Goal: Answer question/provide support: Share knowledge or assist other users

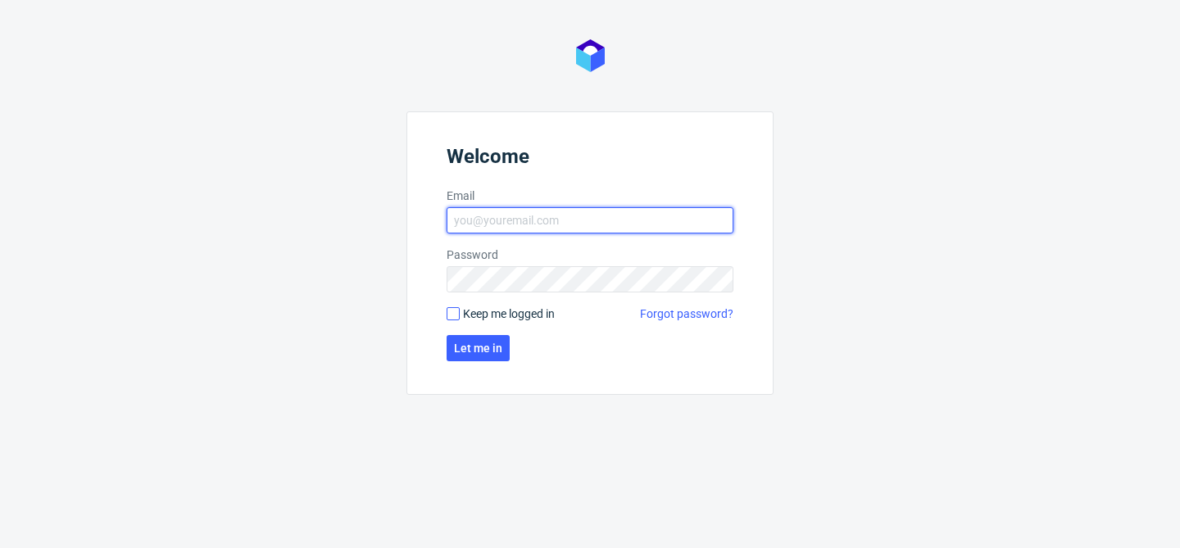
type input "bogna.krystian@packhelp.com"
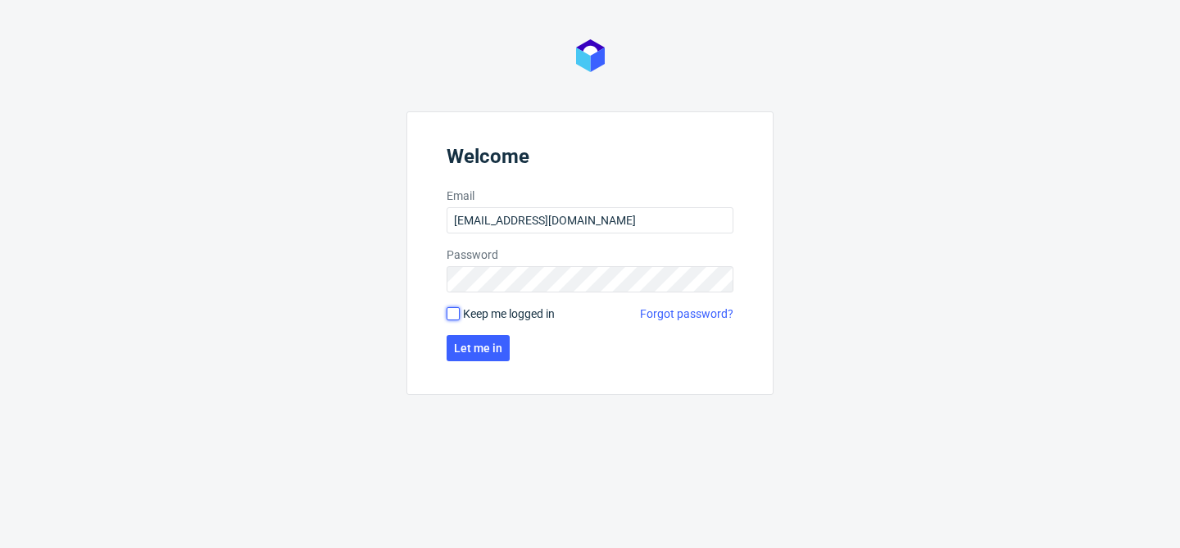
click at [453, 314] on input "Keep me logged in" at bounding box center [453, 313] width 13 height 13
checkbox input "true"
click at [481, 361] on button "Let me in" at bounding box center [478, 348] width 63 height 26
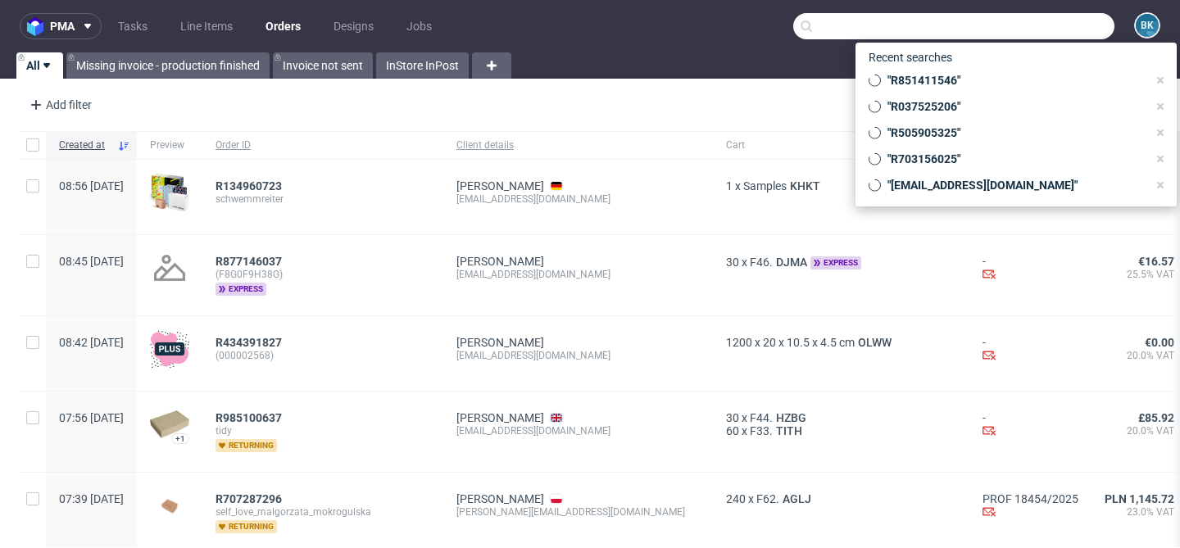
click at [1067, 26] on input "text" at bounding box center [954, 26] width 321 height 26
paste input "R887424718"
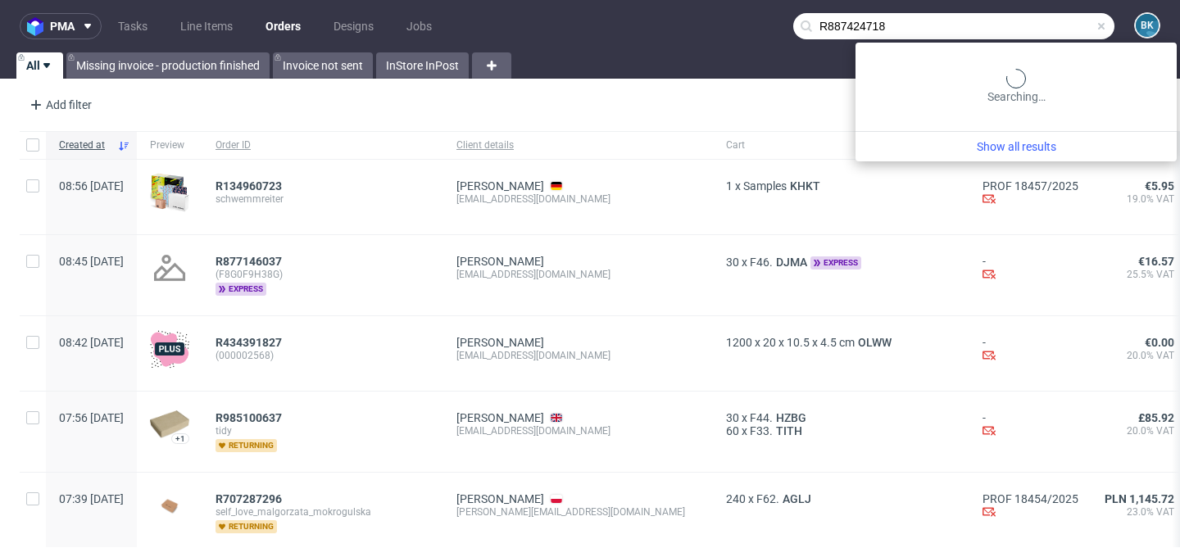
type input "R887424718"
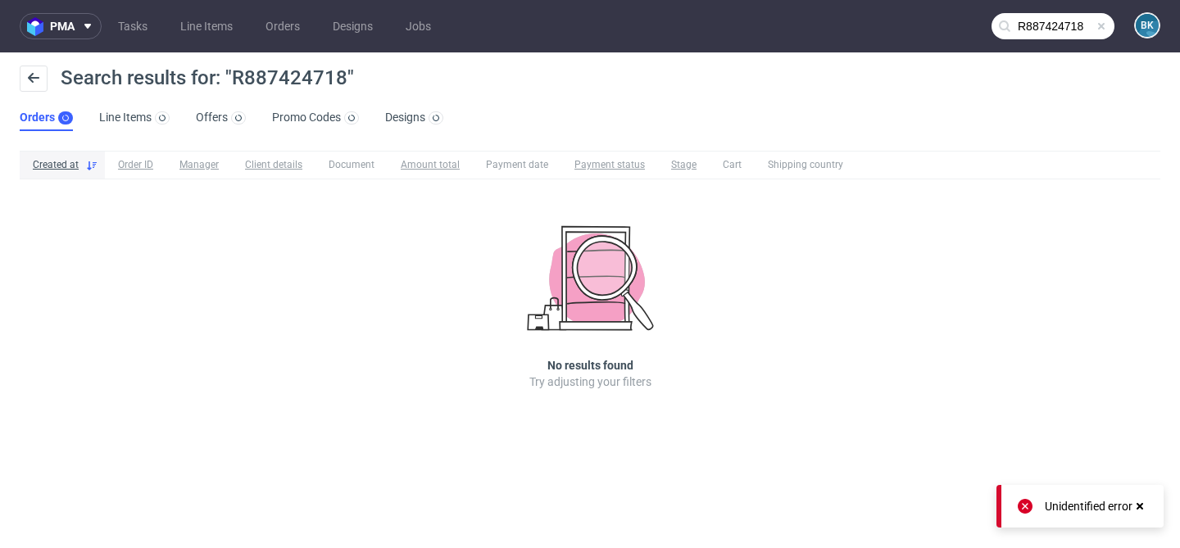
click at [1053, 28] on input "R887424718" at bounding box center [1053, 26] width 123 height 26
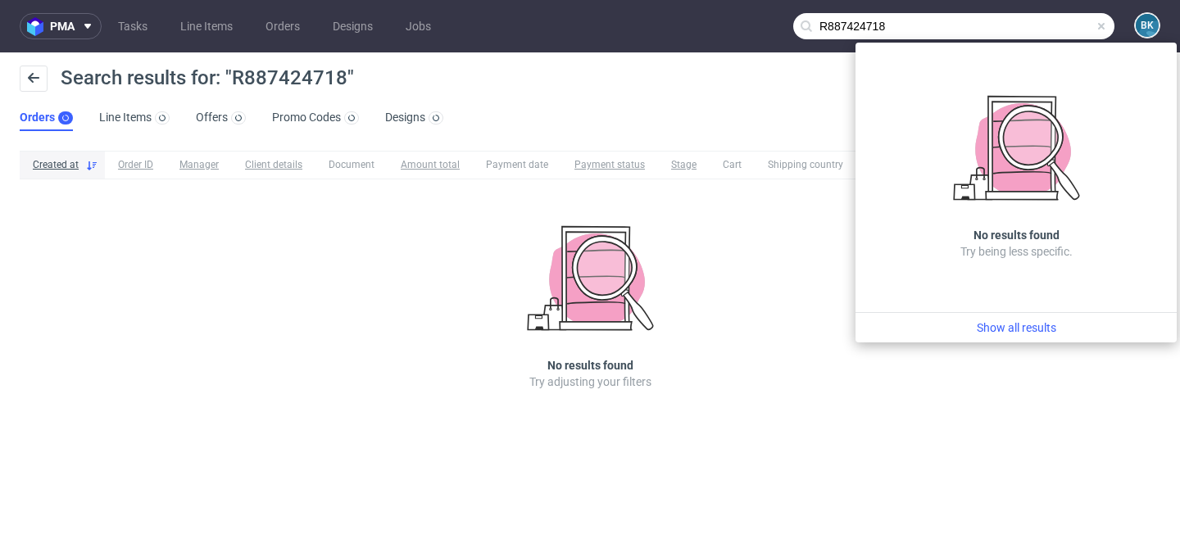
click at [1105, 27] on span at bounding box center [1101, 26] width 13 height 13
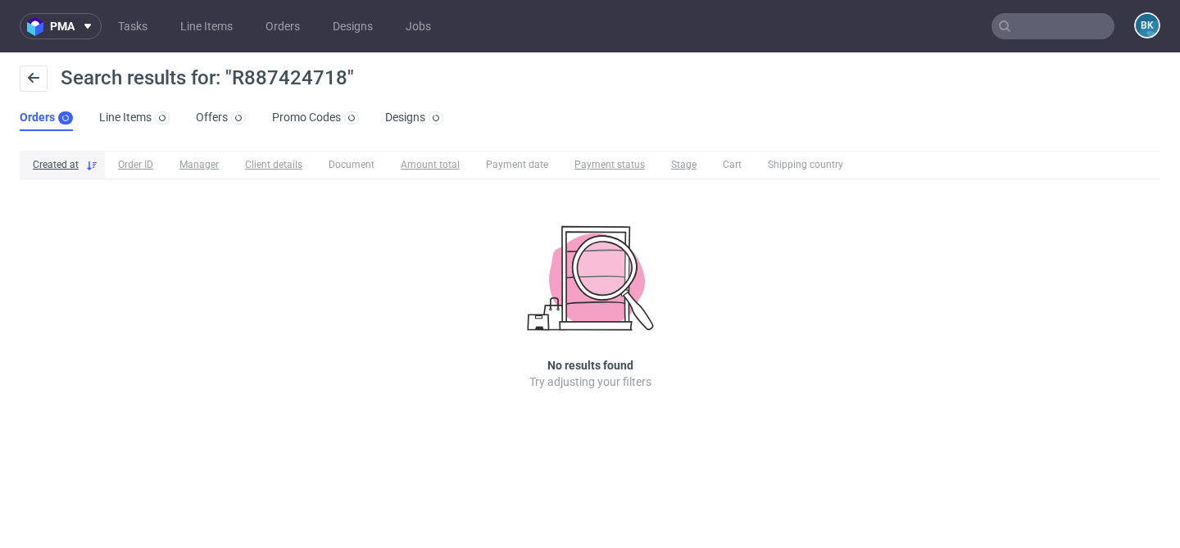
click at [1007, 25] on icon at bounding box center [1004, 26] width 13 height 13
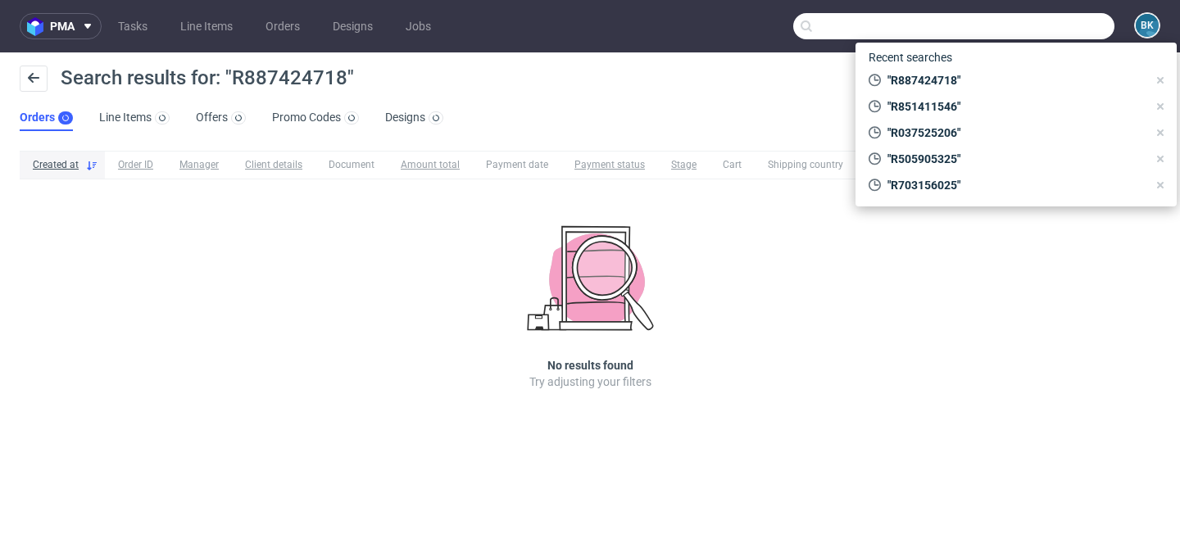
click at [1034, 28] on input "text" at bounding box center [954, 26] width 321 height 26
paste input "R887424718"
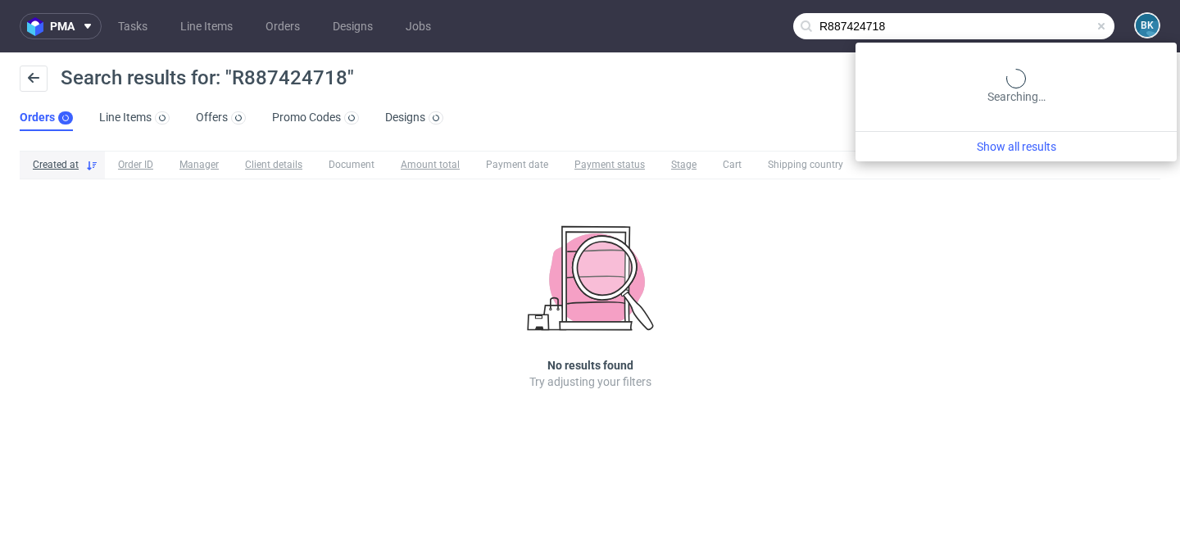
type input "R887424718"
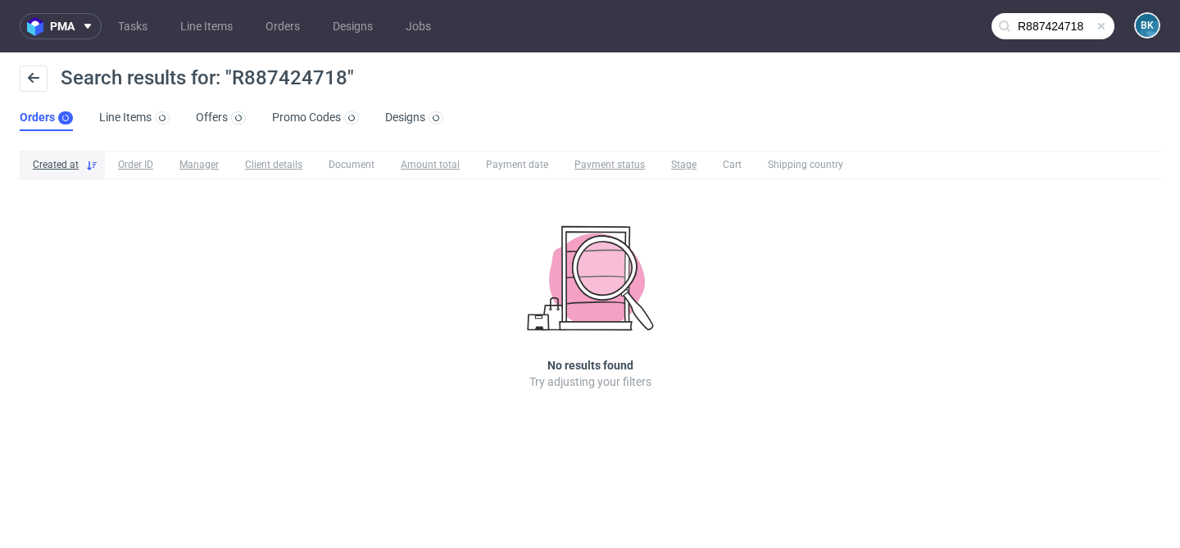
click at [1049, 23] on input "R887424718" at bounding box center [1053, 26] width 123 height 26
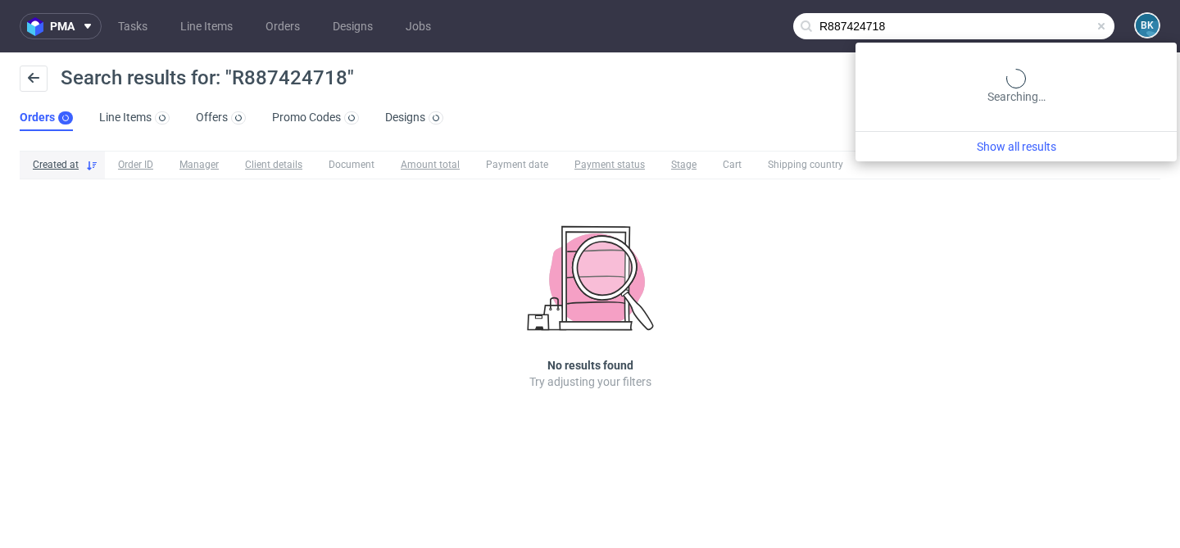
click at [1035, 25] on input "R887424718" at bounding box center [954, 26] width 321 height 26
paste input "742888419"
type input "R742888419"
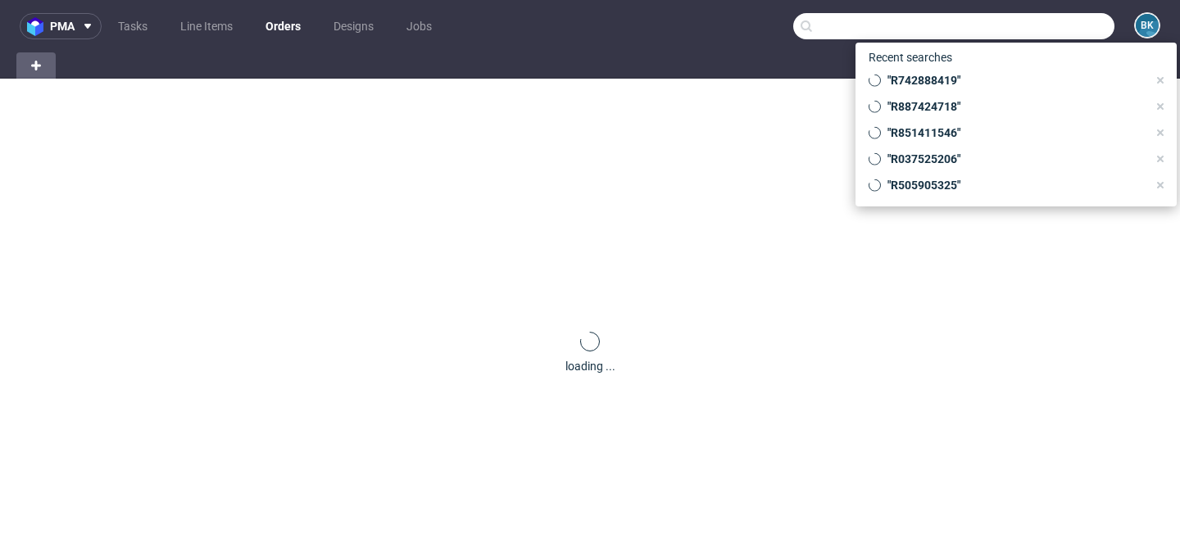
click at [1021, 38] on input "text" at bounding box center [954, 26] width 321 height 26
paste input "R707214034"
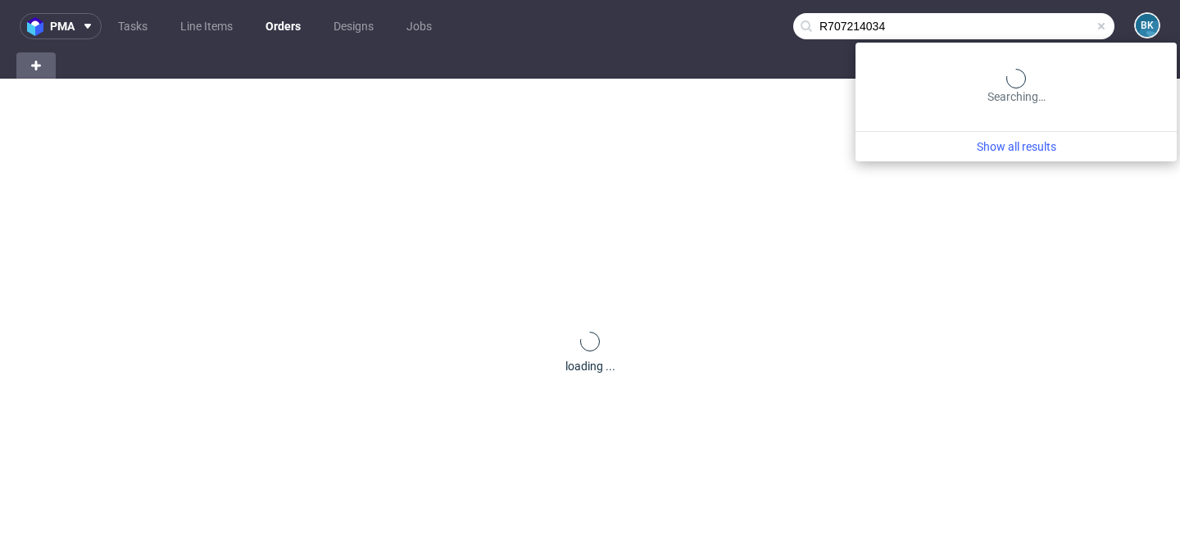
type input "R707214034"
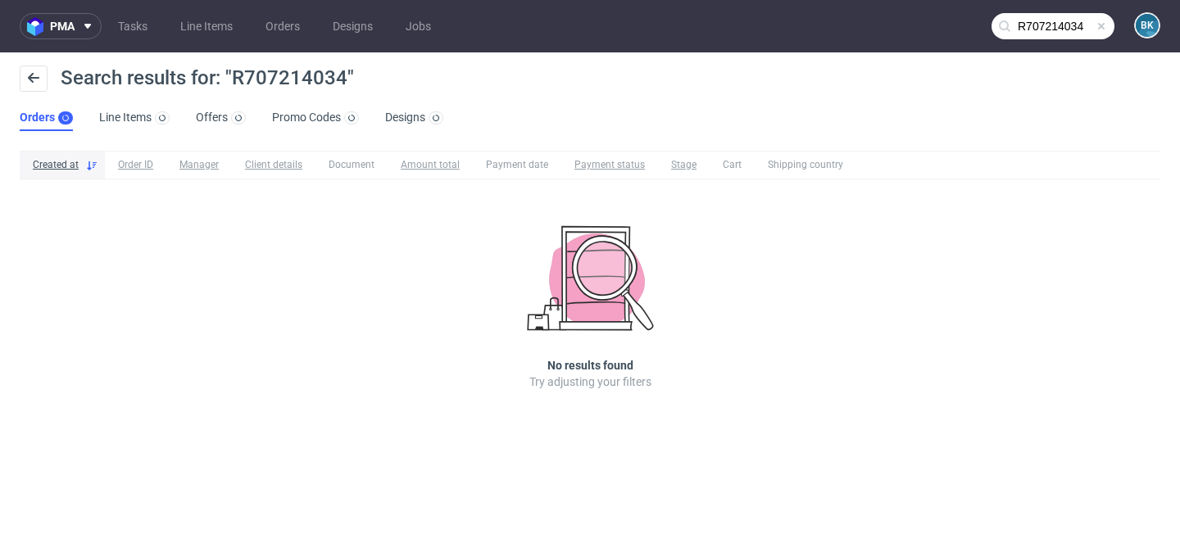
click at [1098, 29] on span at bounding box center [1101, 26] width 13 height 13
click at [1041, 26] on input "text" at bounding box center [1053, 26] width 123 height 26
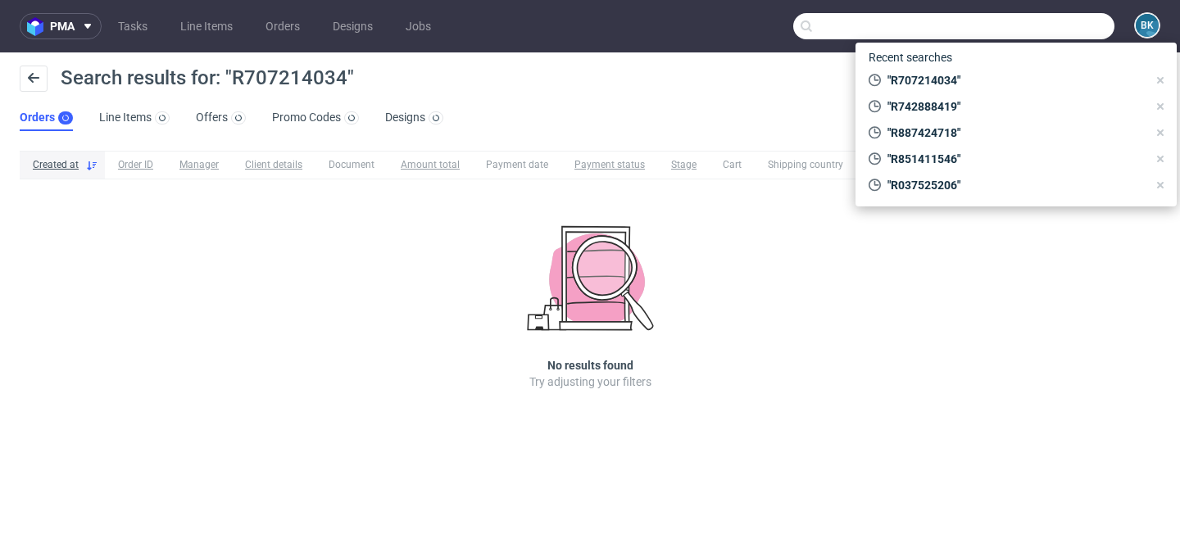
paste input "[PERSON_NAME][EMAIL_ADDRESS][DOMAIN_NAME]"
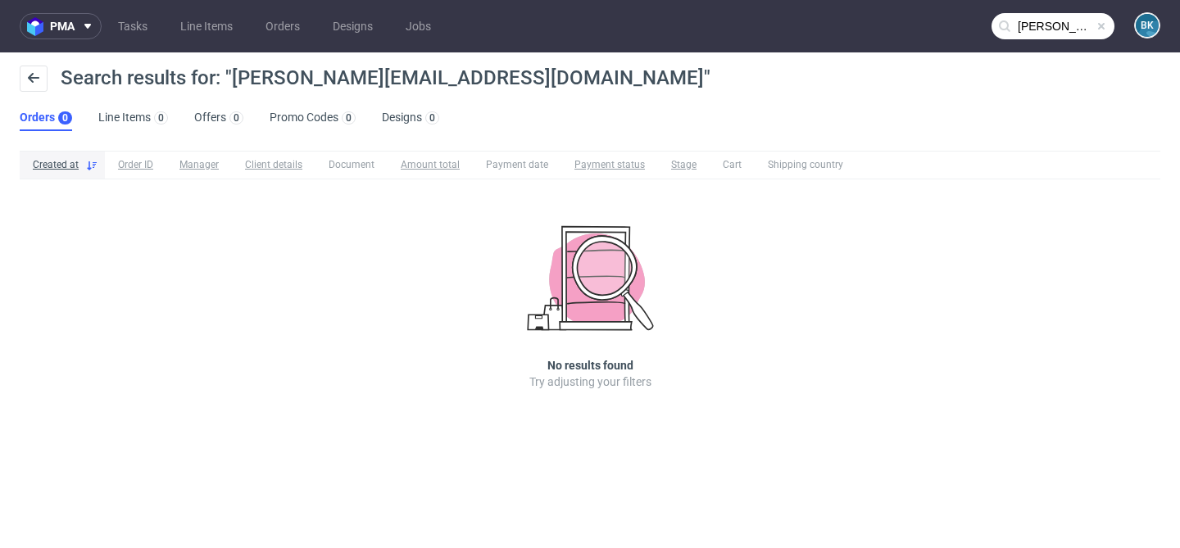
click at [1067, 32] on input "l.dickinson@birchdistribution.co.uk" at bounding box center [1053, 26] width 123 height 26
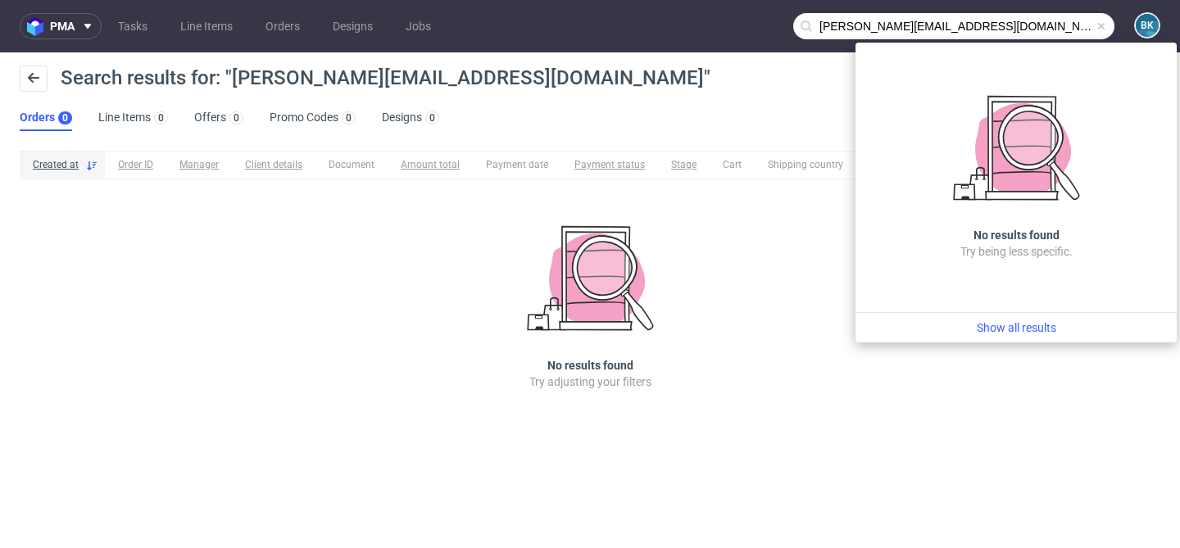
drag, startPoint x: 875, startPoint y: 27, endPoint x: 726, endPoint y: 27, distance: 148.4
click at [726, 27] on nav "pma Tasks Line Items Orders Designs Jobs l.dickinson@birchdistribution.co.uk BK" at bounding box center [590, 26] width 1180 height 52
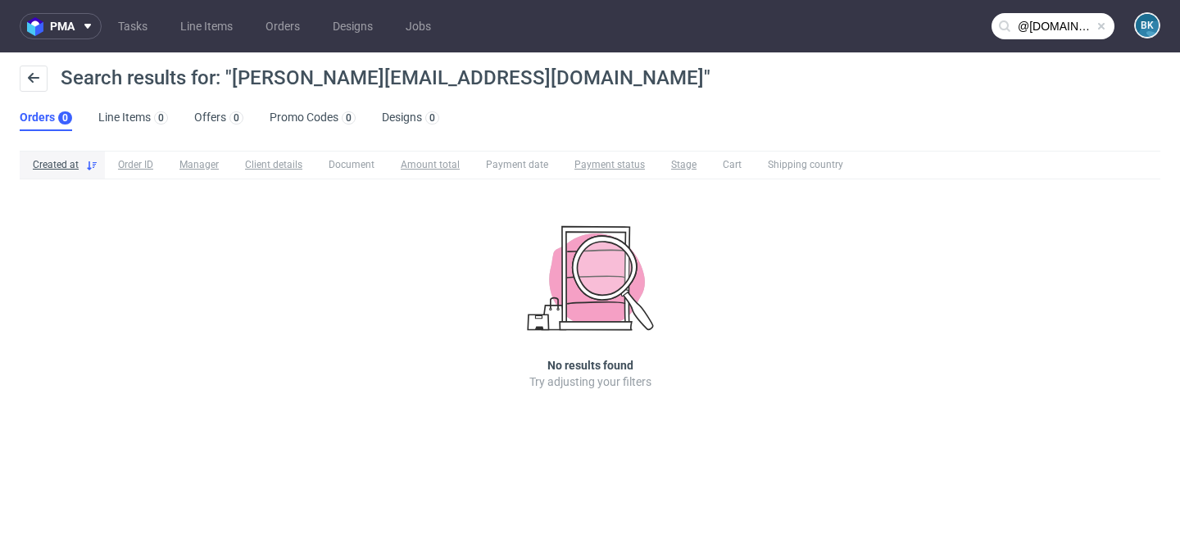
type input "@birchdistribution.co.uk"
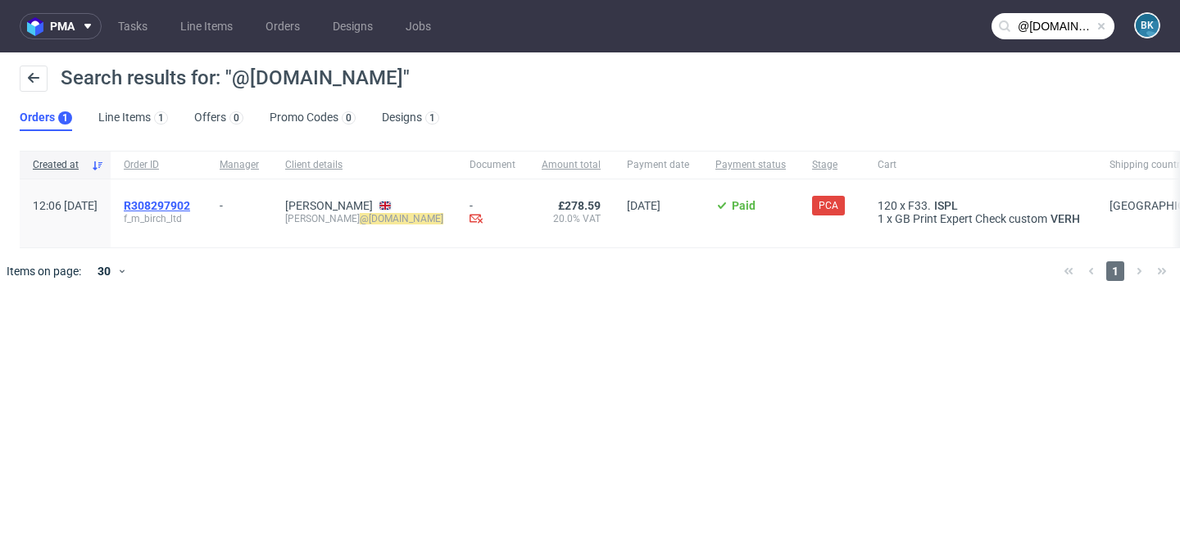
click at [190, 206] on span "R308297902" at bounding box center [157, 205] width 66 height 13
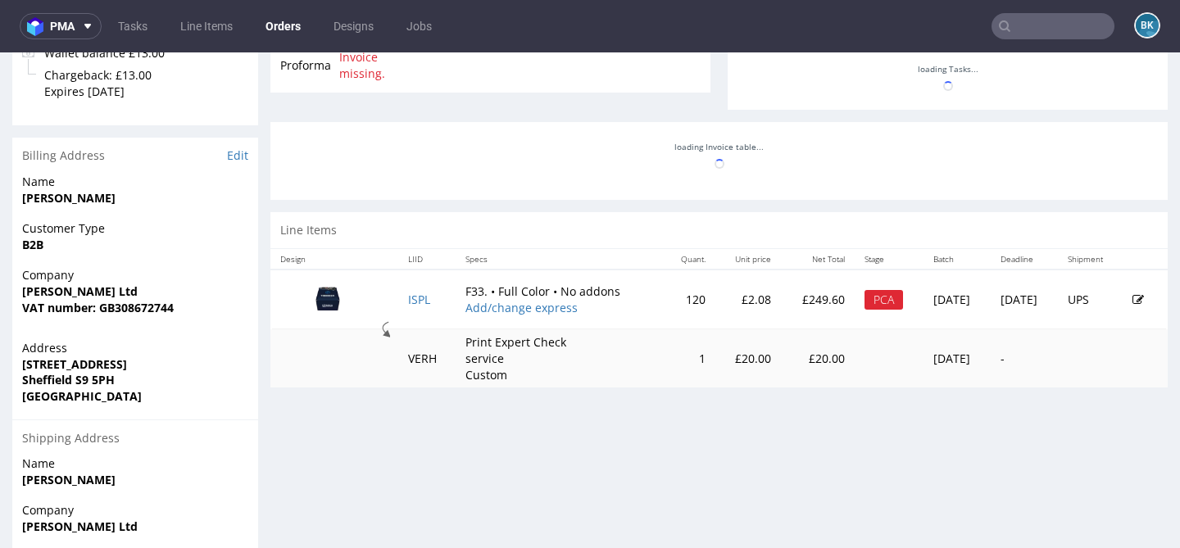
scroll to position [634, 0]
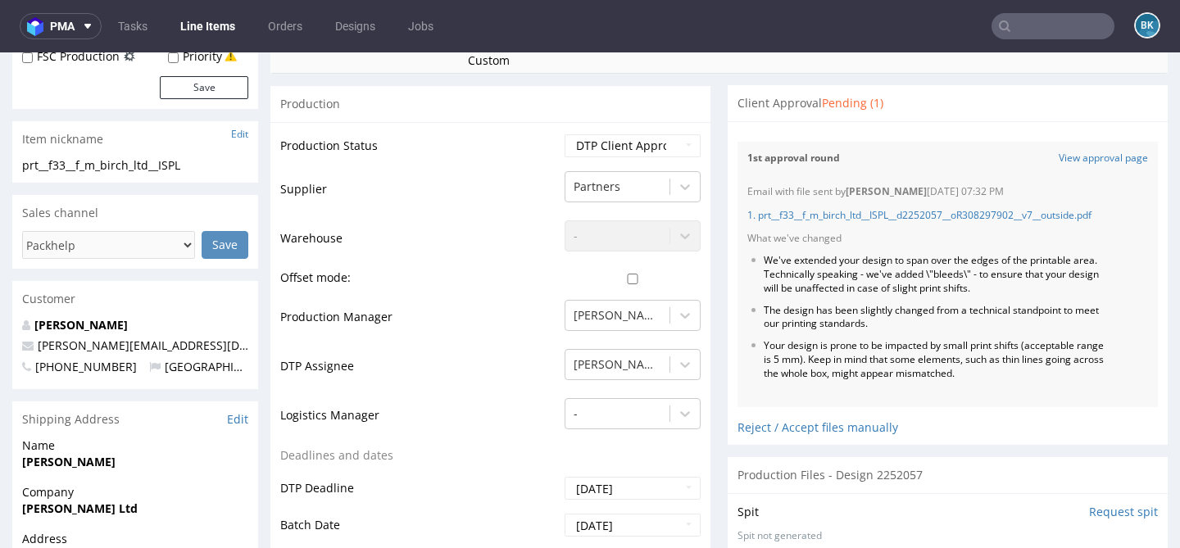
scroll to position [298, 0]
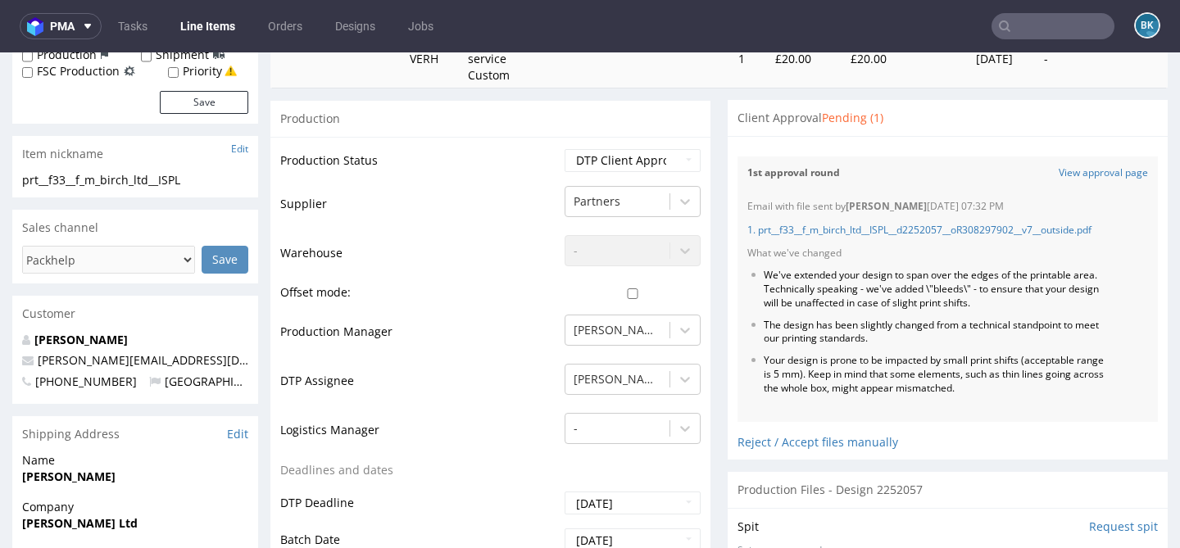
click at [117, 381] on span "+4407875407570" at bounding box center [79, 382] width 115 height 16
drag, startPoint x: 130, startPoint y: 383, endPoint x: 36, endPoint y: 380, distance: 93.5
click at [35, 380] on span "+4407875407570" at bounding box center [79, 382] width 115 height 16
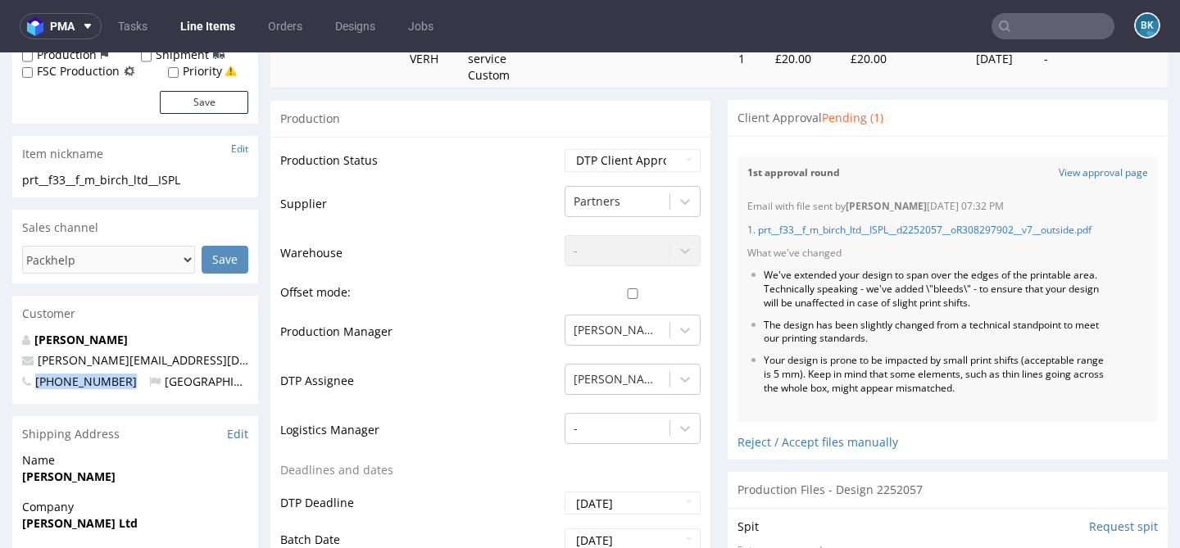
copy span "+4407875407570"
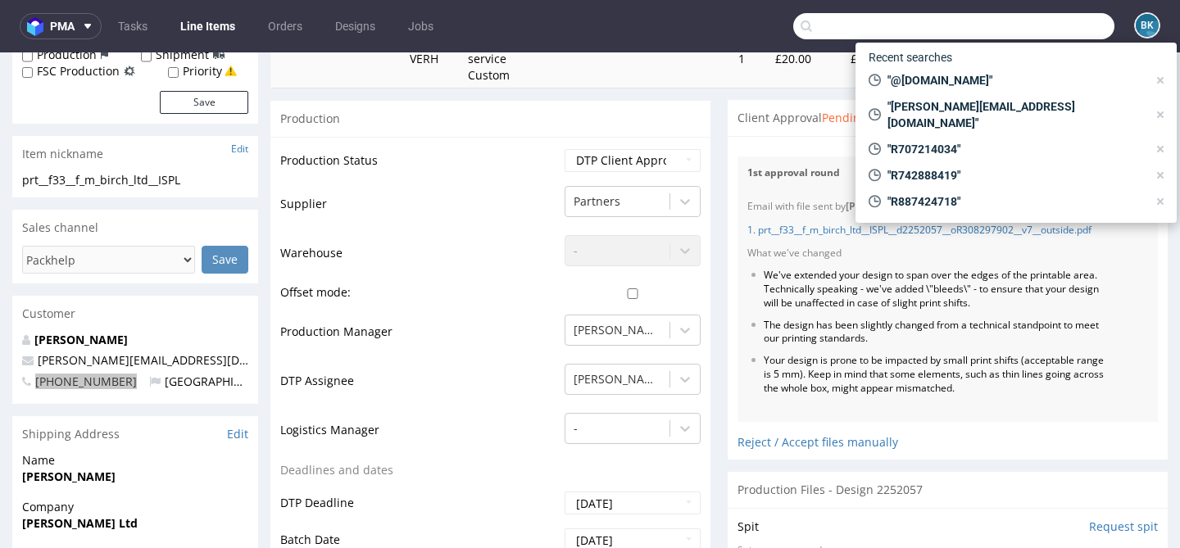
click at [1019, 20] on input "text" at bounding box center [954, 26] width 321 height 26
paste input "R742888419"
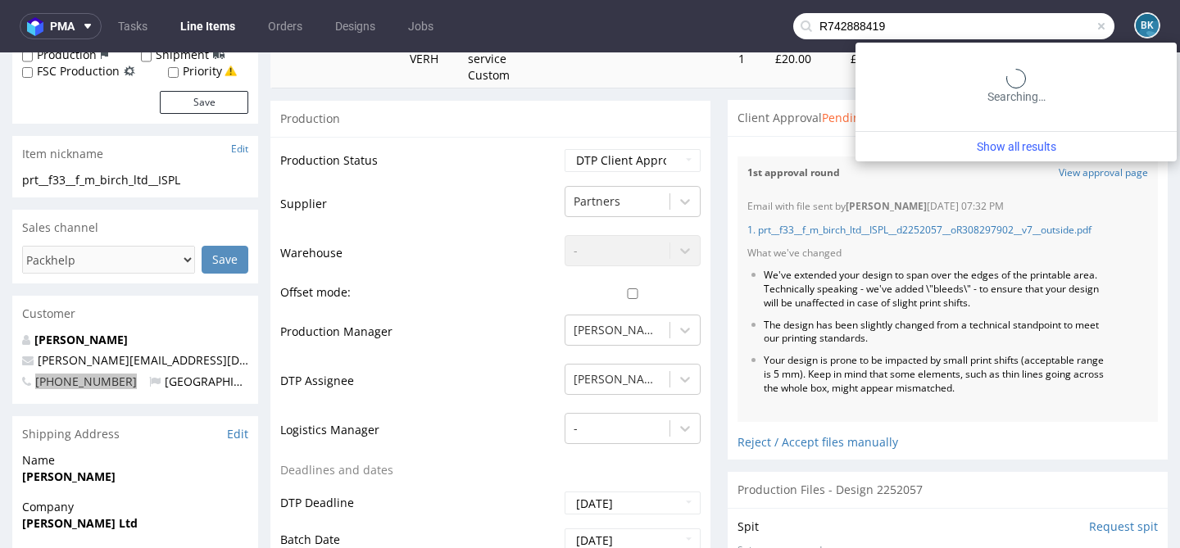
type input "R742888419"
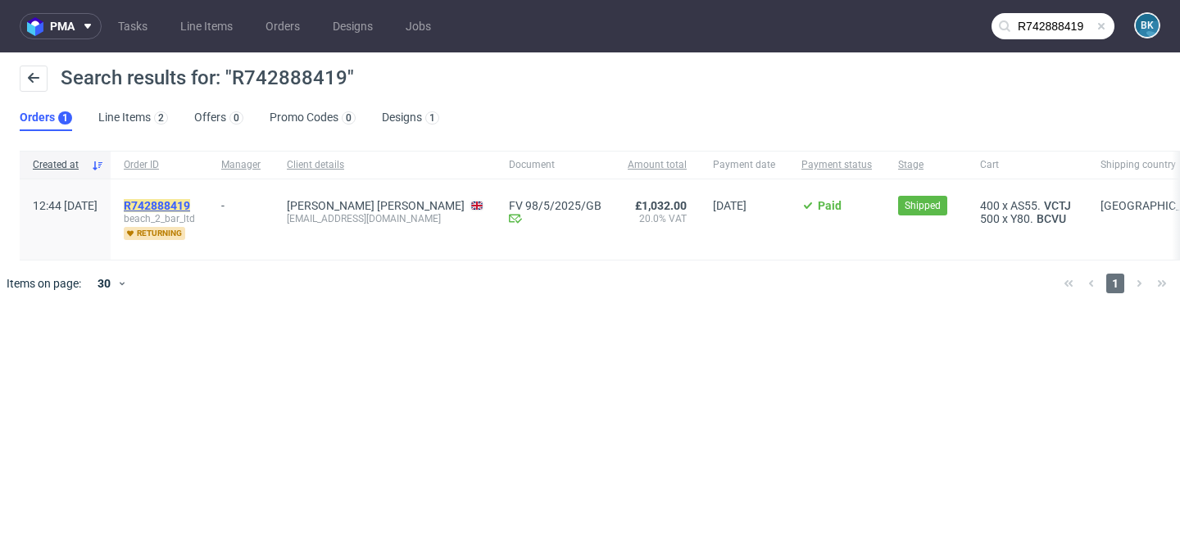
click at [190, 206] on mark "R742888419" at bounding box center [157, 205] width 66 height 13
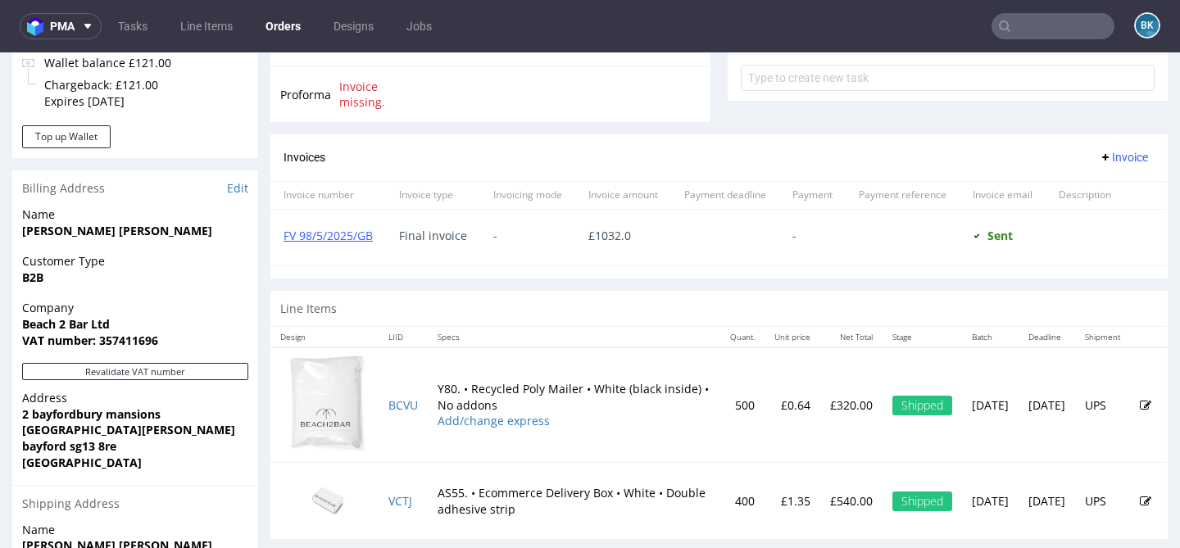
scroll to position [738, 0]
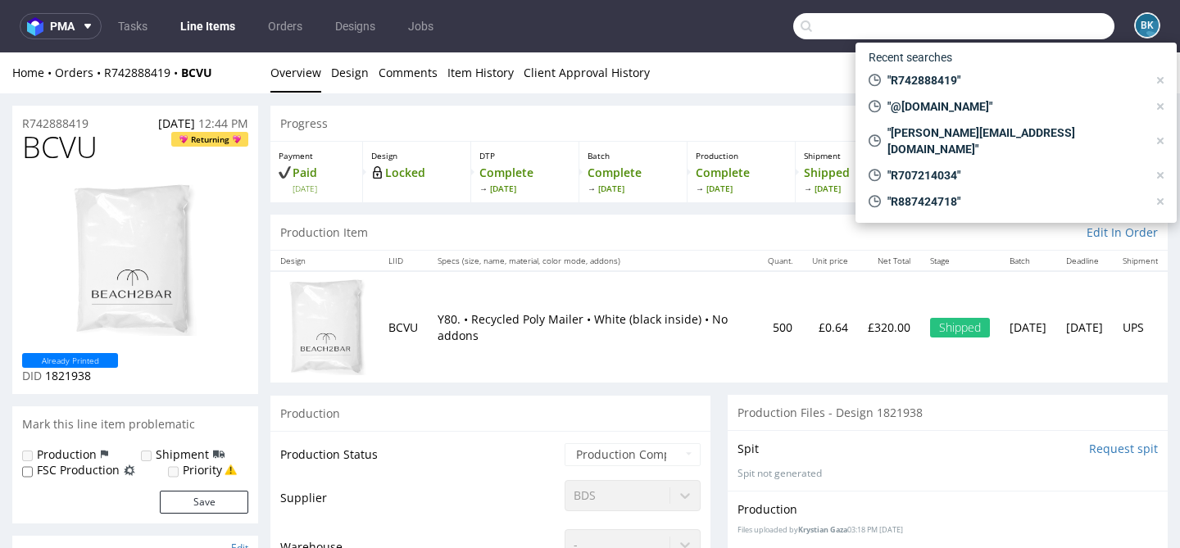
click at [1063, 36] on input "text" at bounding box center [954, 26] width 321 height 26
paste input "R707214034"
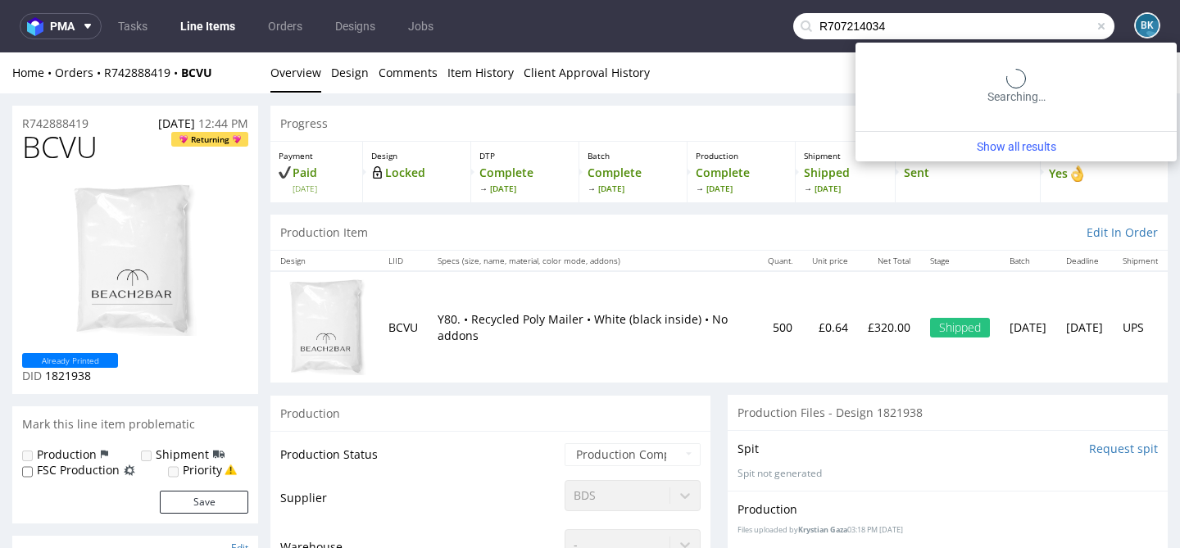
type input "R707214034"
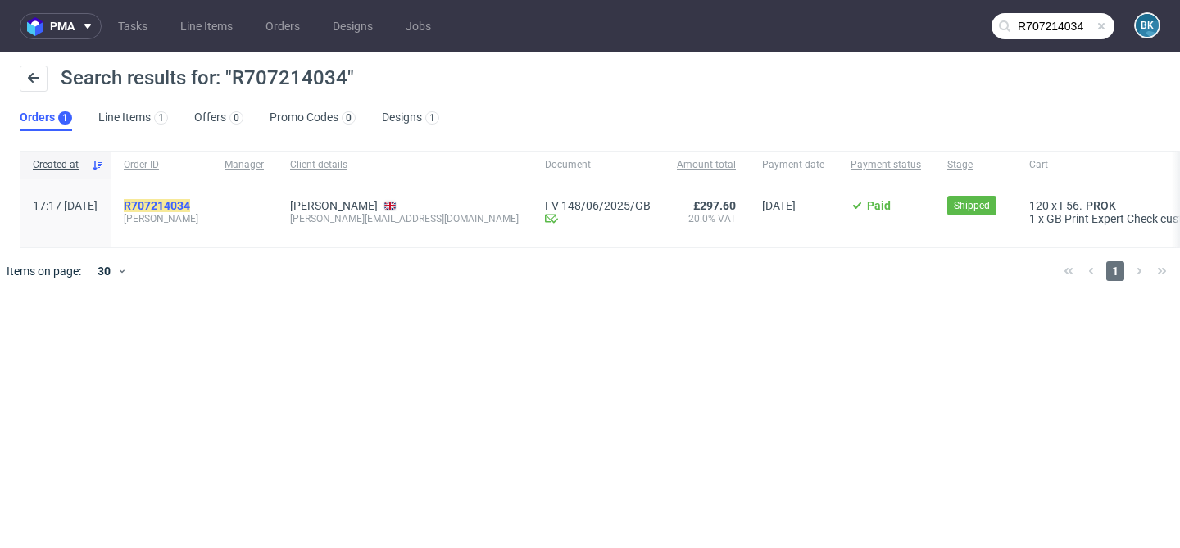
click at [190, 199] on mark "R707214034" at bounding box center [157, 205] width 66 height 13
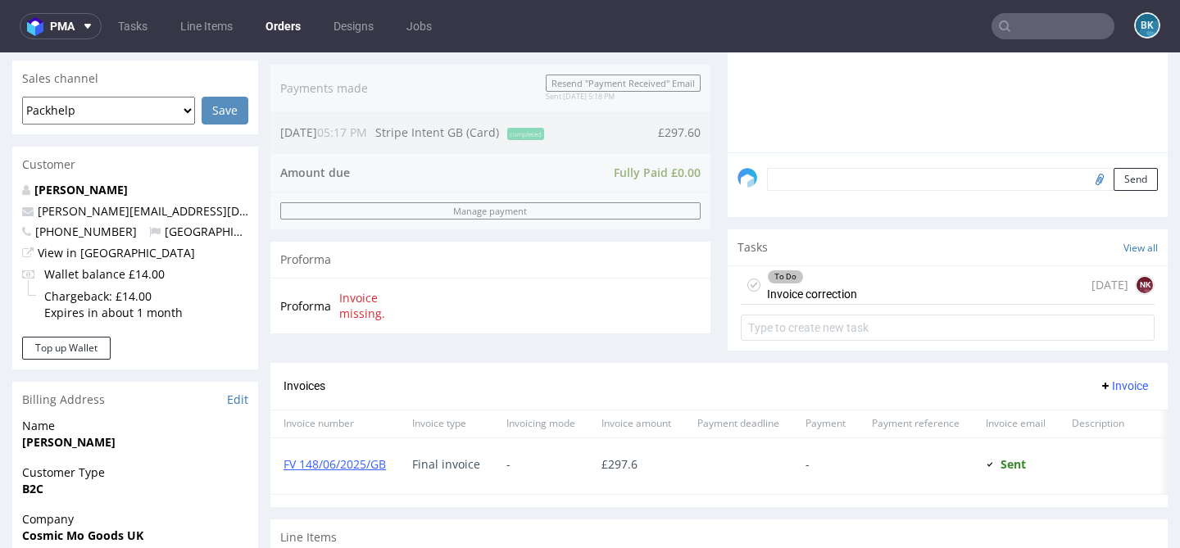
scroll to position [427, 0]
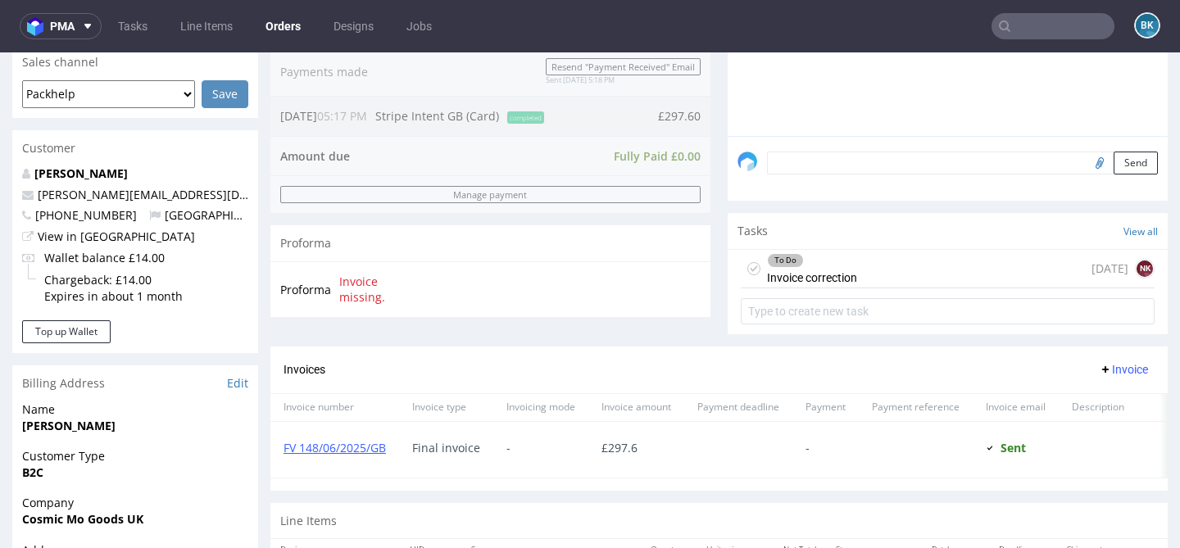
click at [857, 289] on div "To Do Invoice correction 14 days ago NK" at bounding box center [948, 269] width 414 height 39
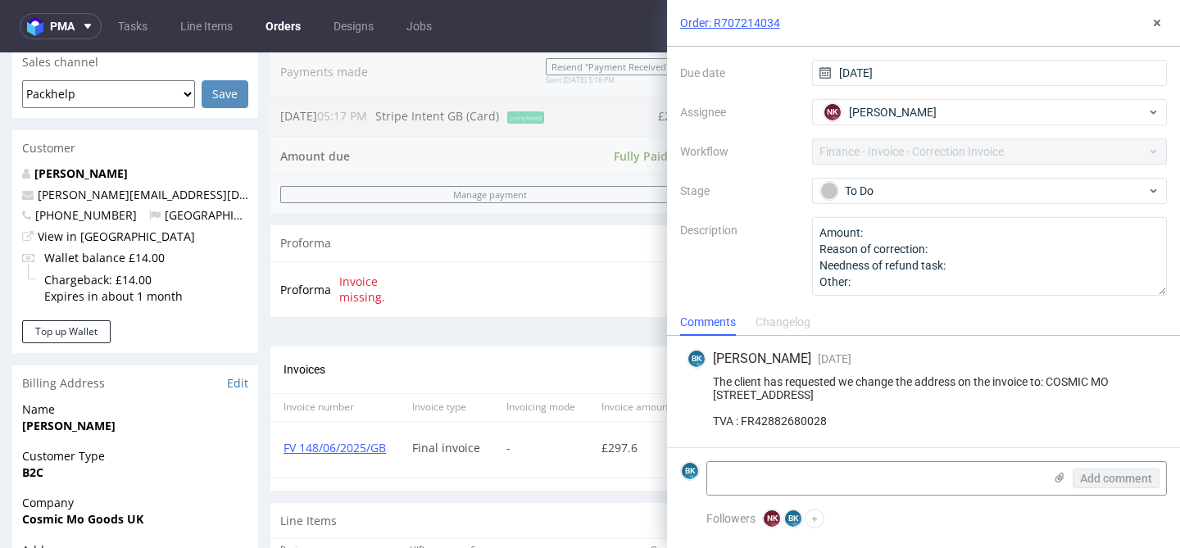
scroll to position [139, 0]
click at [1160, 24] on icon at bounding box center [1157, 22] width 13 height 13
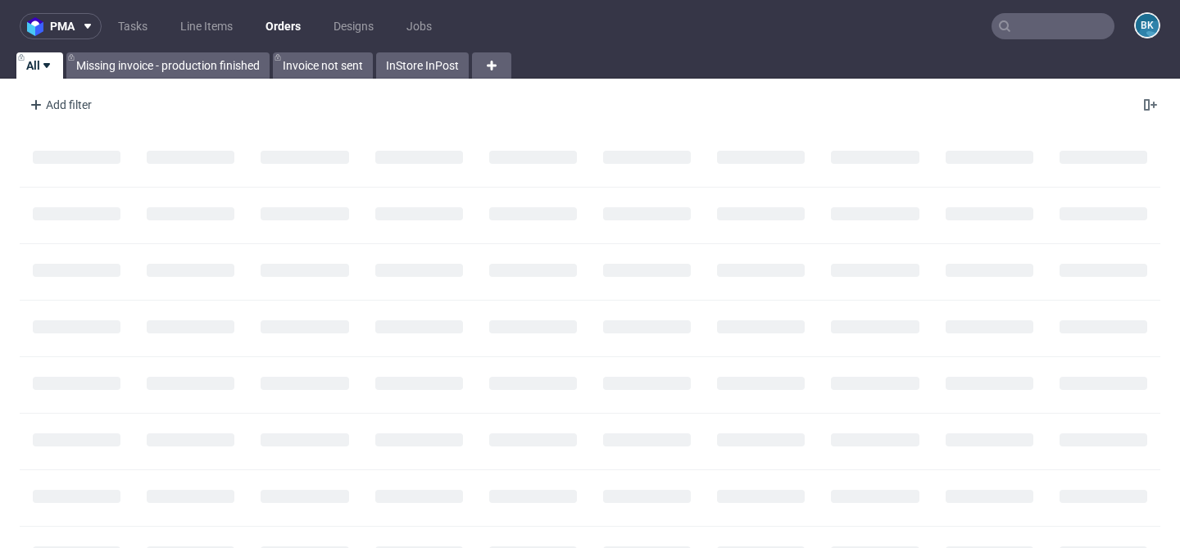
click at [1008, 29] on input "text" at bounding box center [1053, 26] width 123 height 26
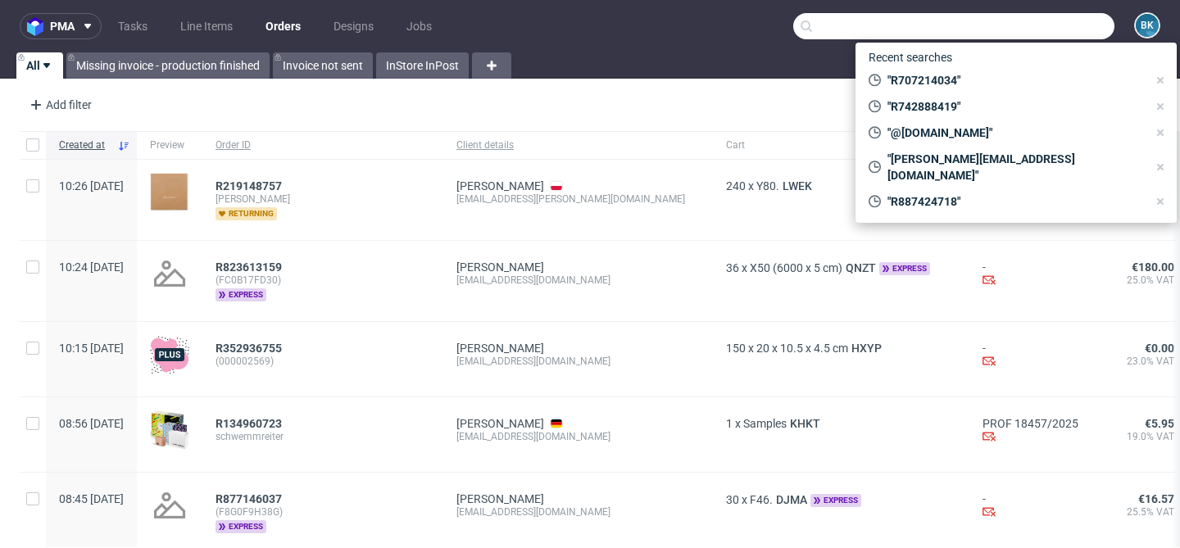
paste input "R257286528"
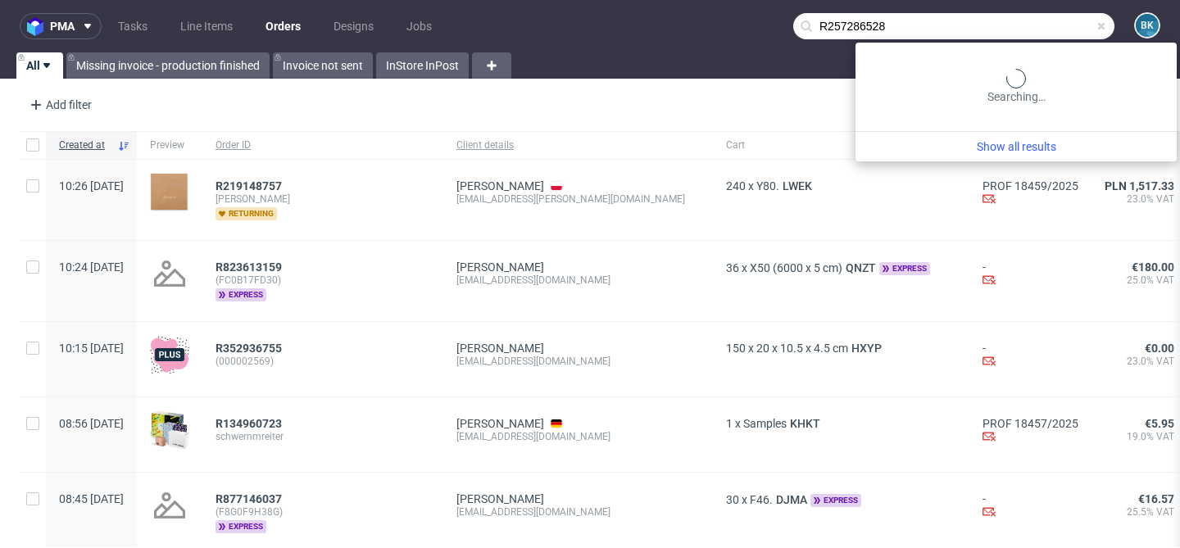
type input "R257286528"
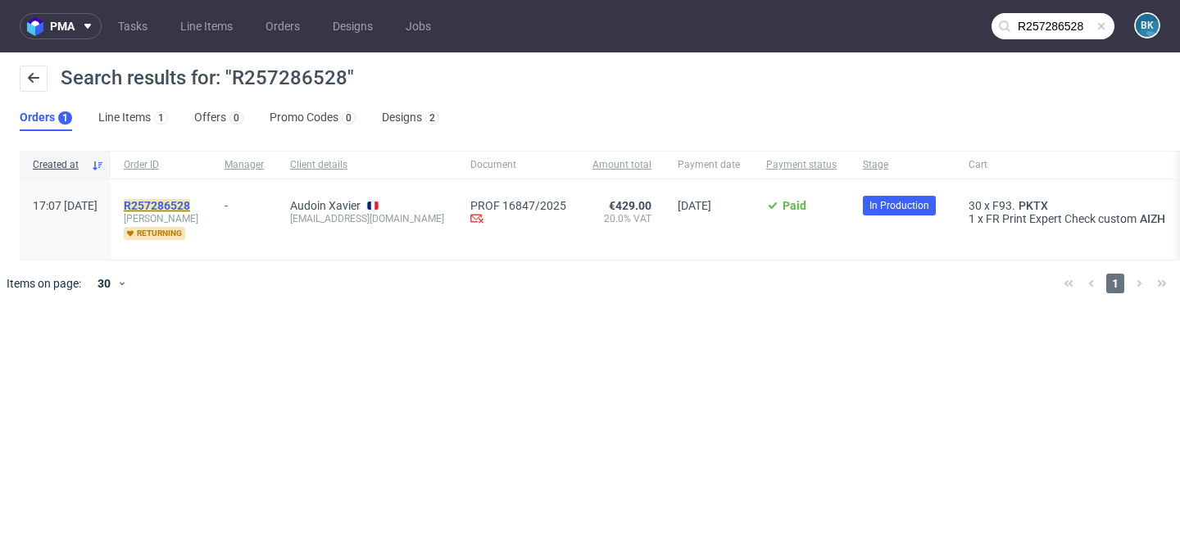
click at [190, 205] on mark "R257286528" at bounding box center [157, 205] width 66 height 13
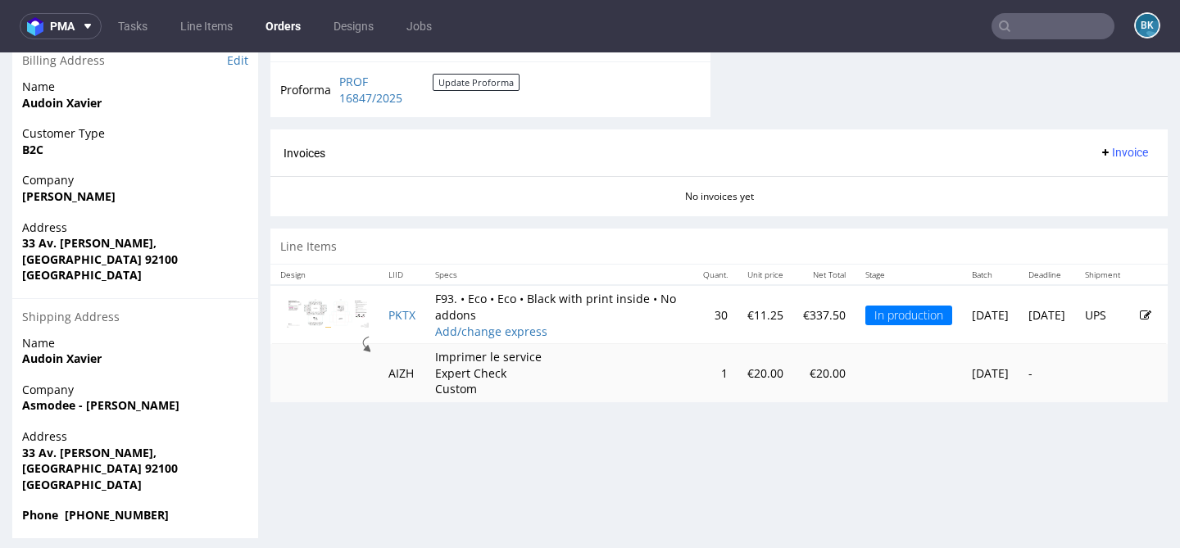
scroll to position [761, 0]
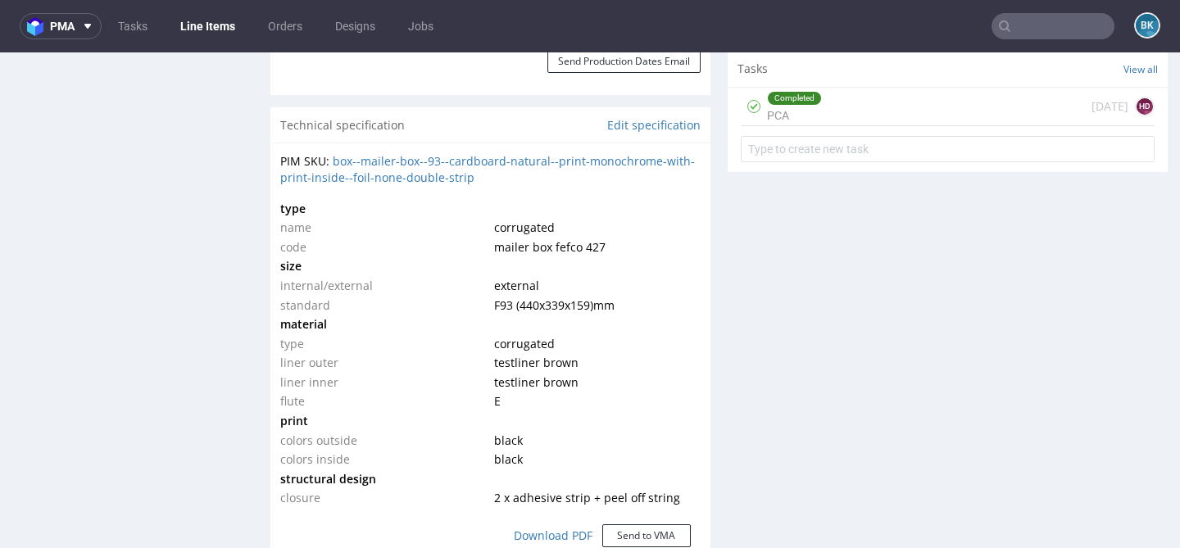
scroll to position [1138, 0]
click at [895, 107] on div "Completed PCA 7 days ago HD" at bounding box center [948, 106] width 414 height 39
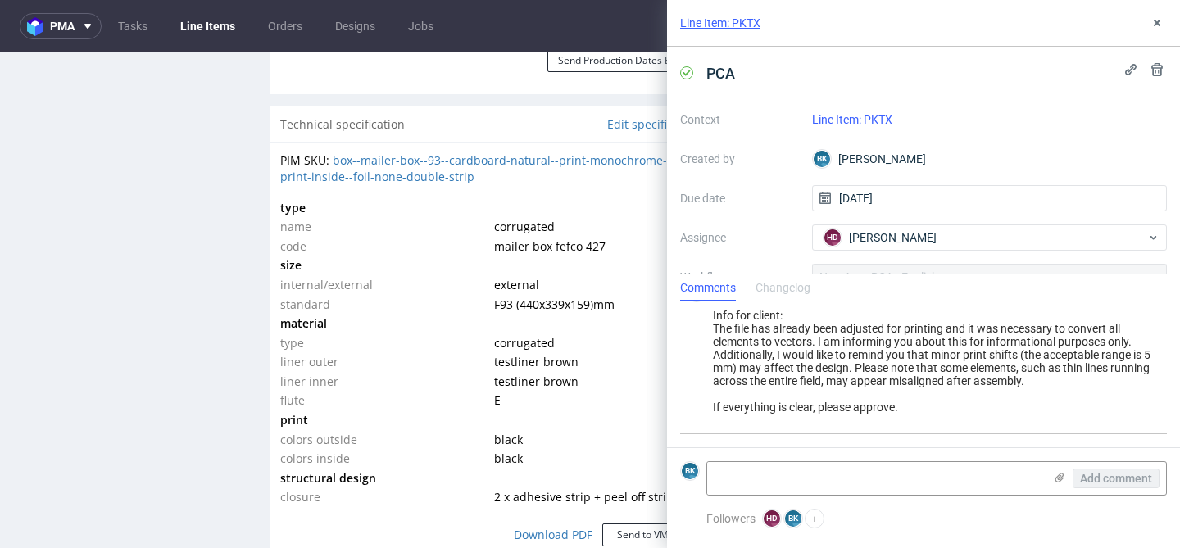
scroll to position [525, 0]
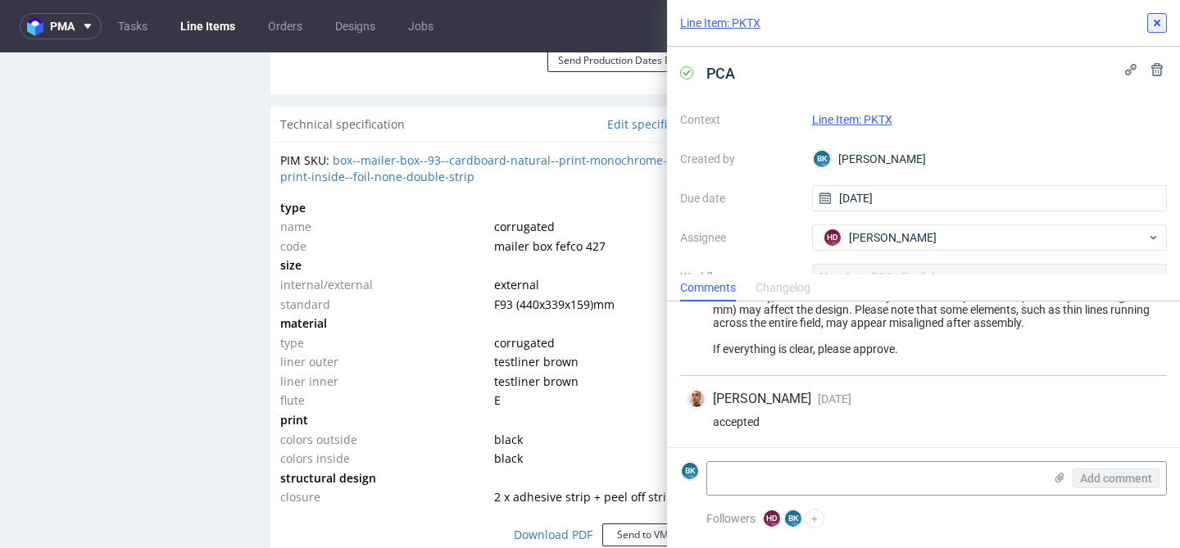
click at [1153, 31] on button at bounding box center [1158, 23] width 20 height 20
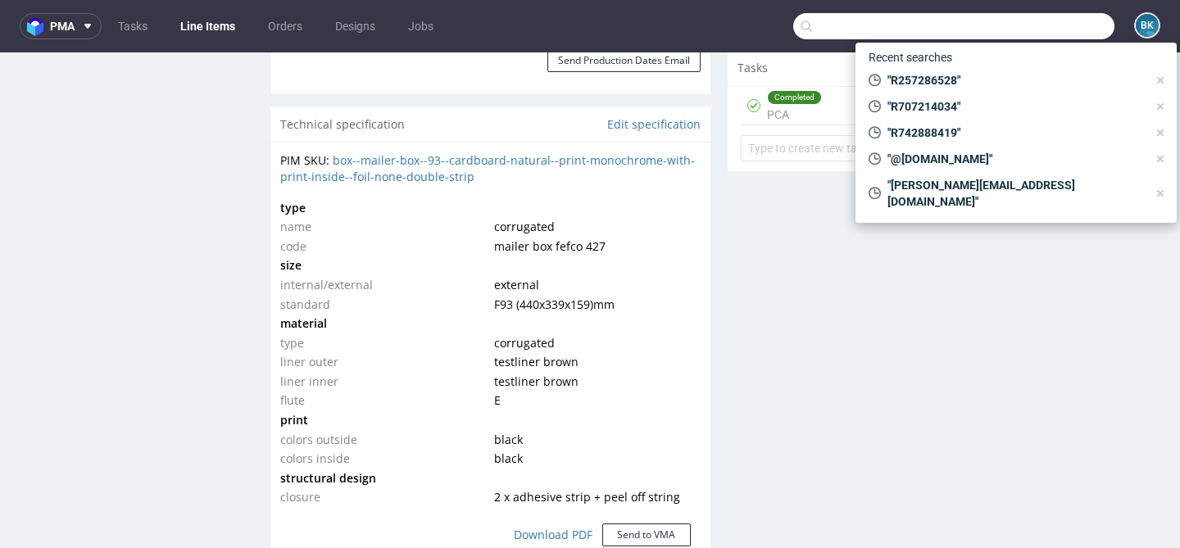
click at [1053, 25] on input "text" at bounding box center [954, 26] width 321 height 26
paste input "R399254053"
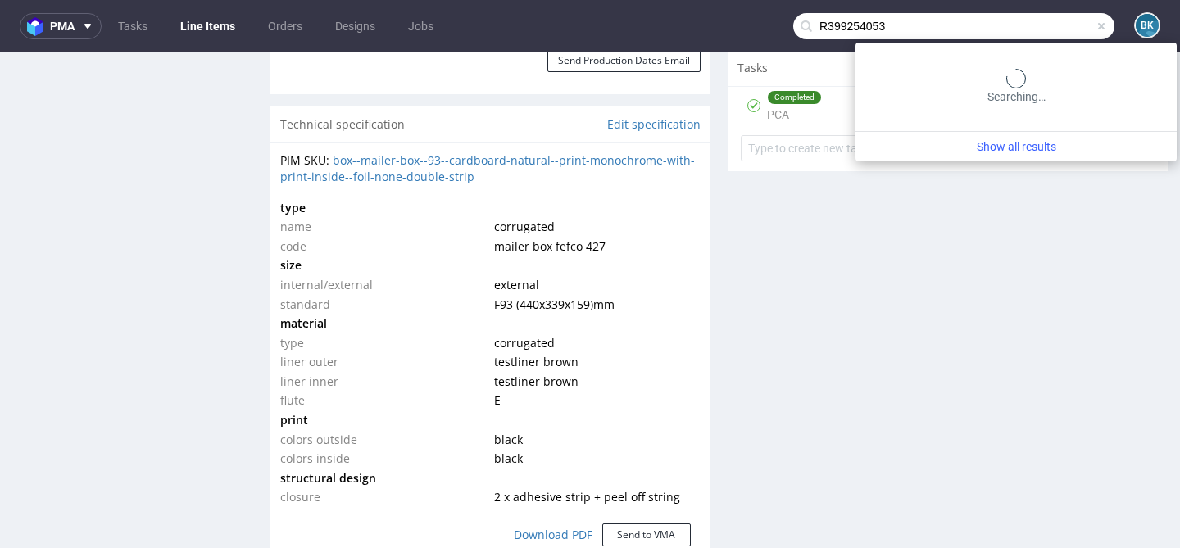
type input "R399254053"
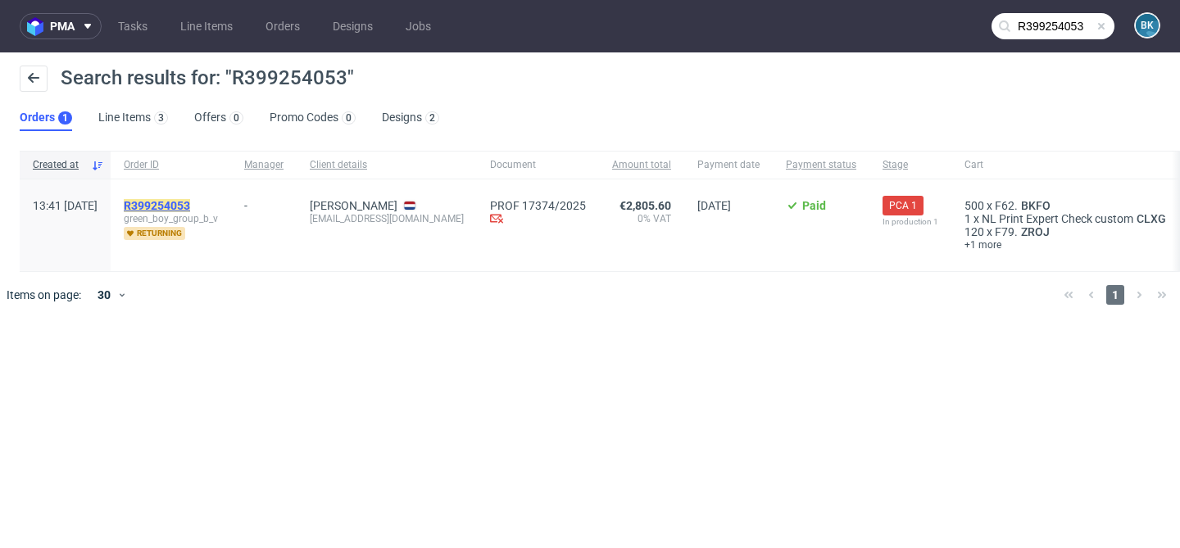
click at [180, 209] on mark "R399254053" at bounding box center [157, 205] width 66 height 13
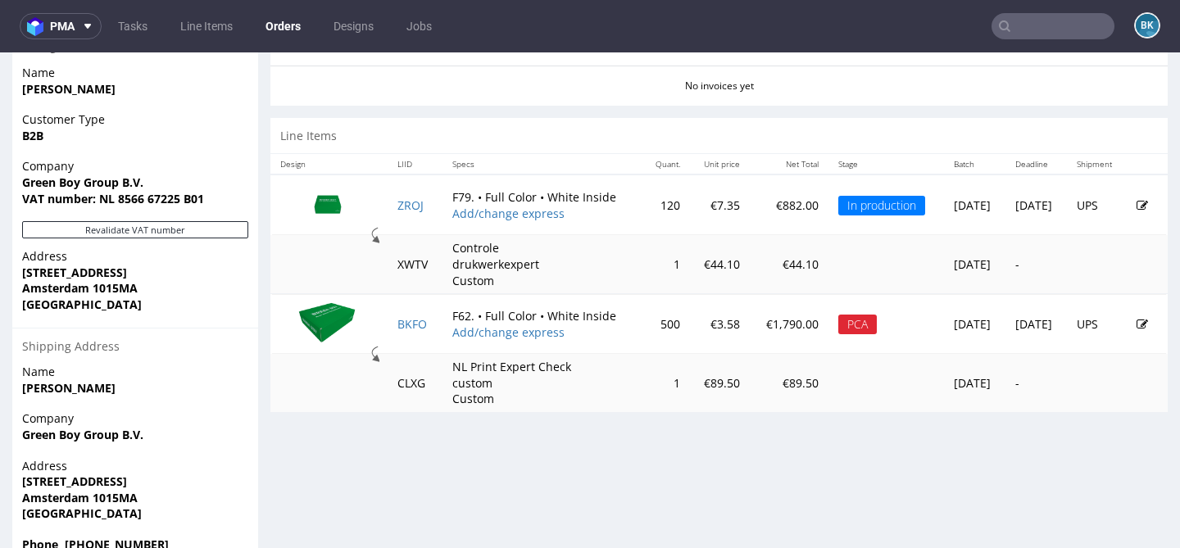
scroll to position [770, 0]
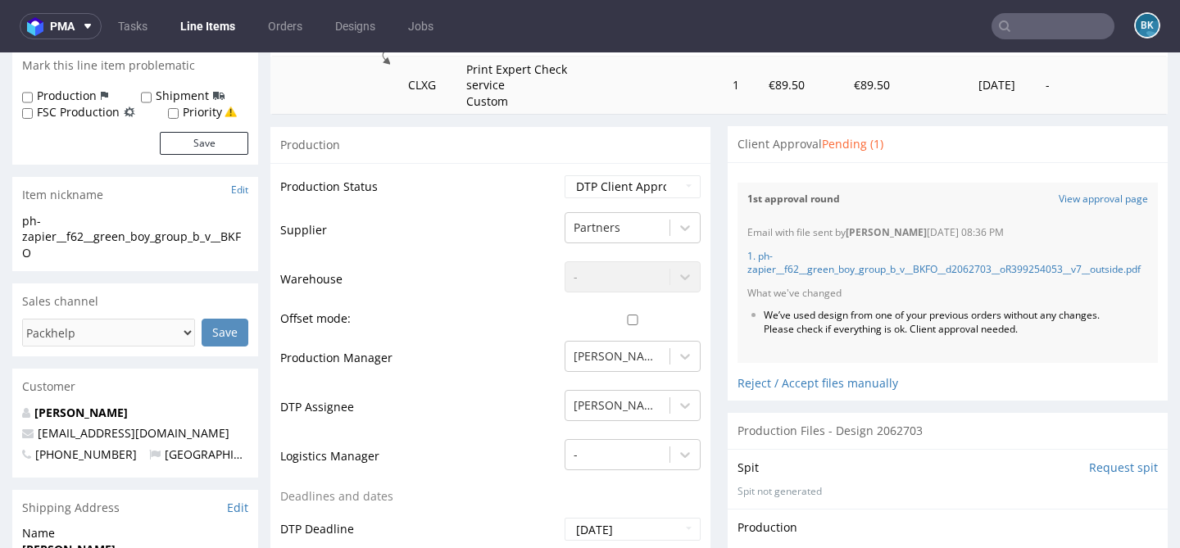
scroll to position [220, 0]
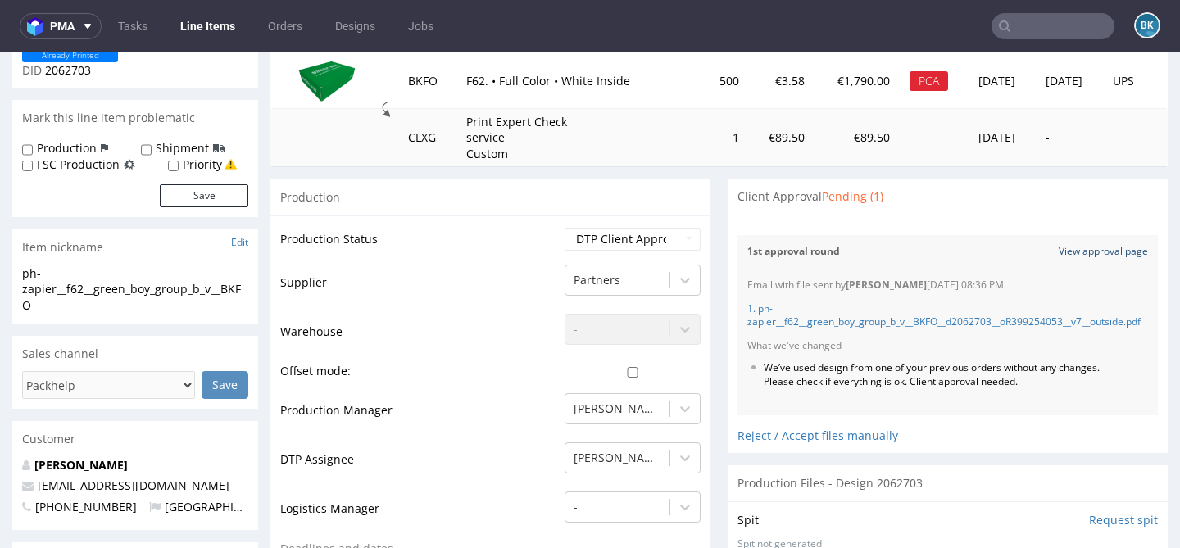
click at [1066, 252] on link "View approval page" at bounding box center [1103, 252] width 89 height 14
click at [842, 321] on link "1. ph-zapier__f62__green_boy_group_b_v__BKFO__d2062703__oR399254053__v7__outsid…" at bounding box center [944, 316] width 393 height 28
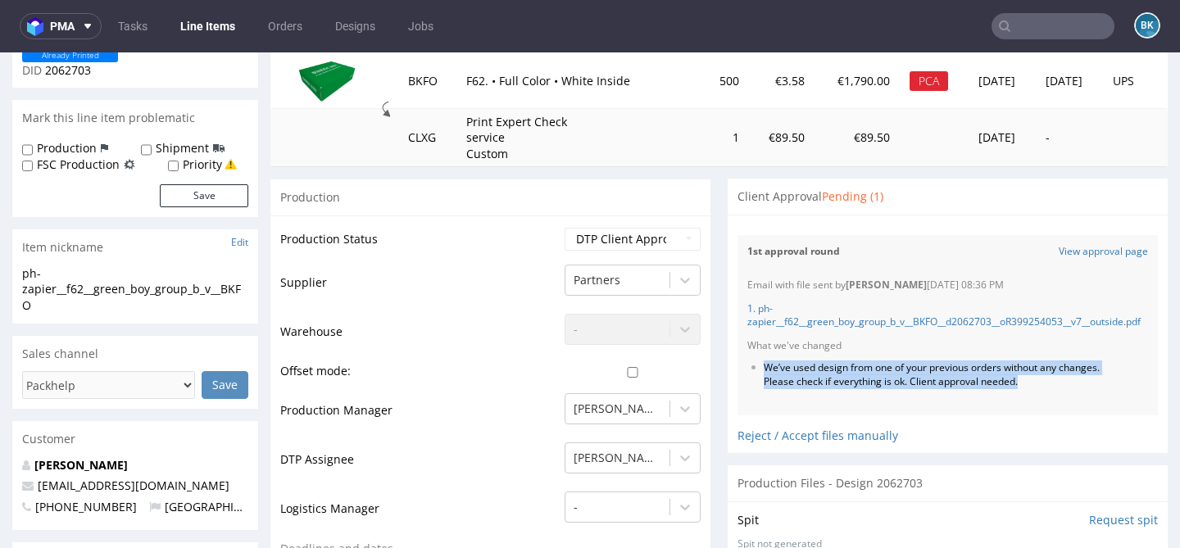
drag, startPoint x: 759, startPoint y: 379, endPoint x: 1081, endPoint y: 398, distance: 322.8
click at [1081, 389] on li "We’ve used design from one of your previous orders without any changes. Please …" at bounding box center [937, 376] width 346 height 28
copy li "We’ve used design from one of your previous orders without any changes. Please …"
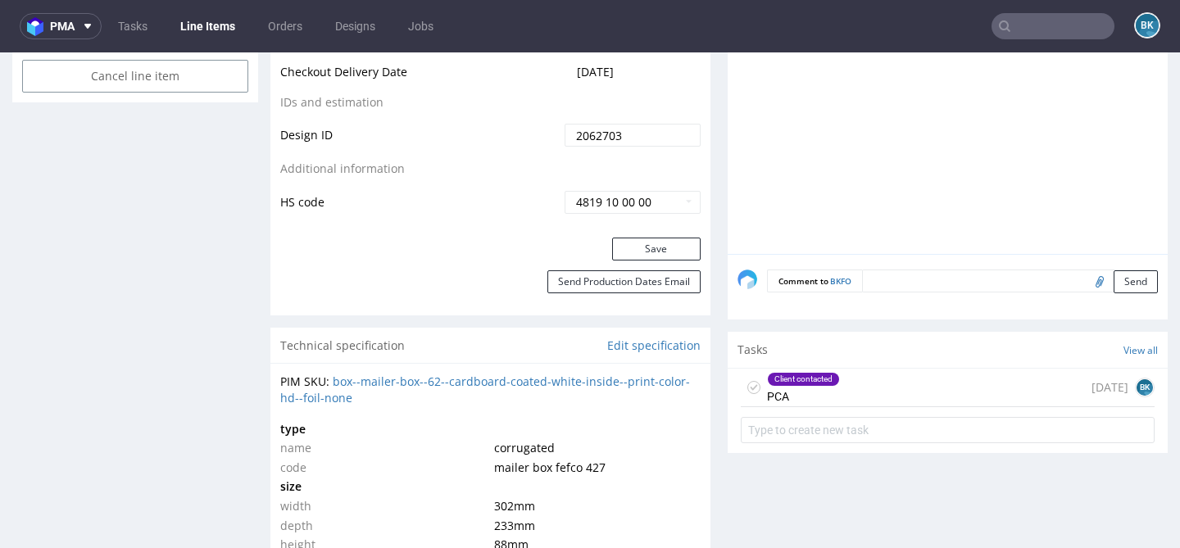
scroll to position [965, 0]
click at [985, 407] on div "Client contacted PCA 5 days ago BK" at bounding box center [948, 387] width 414 height 39
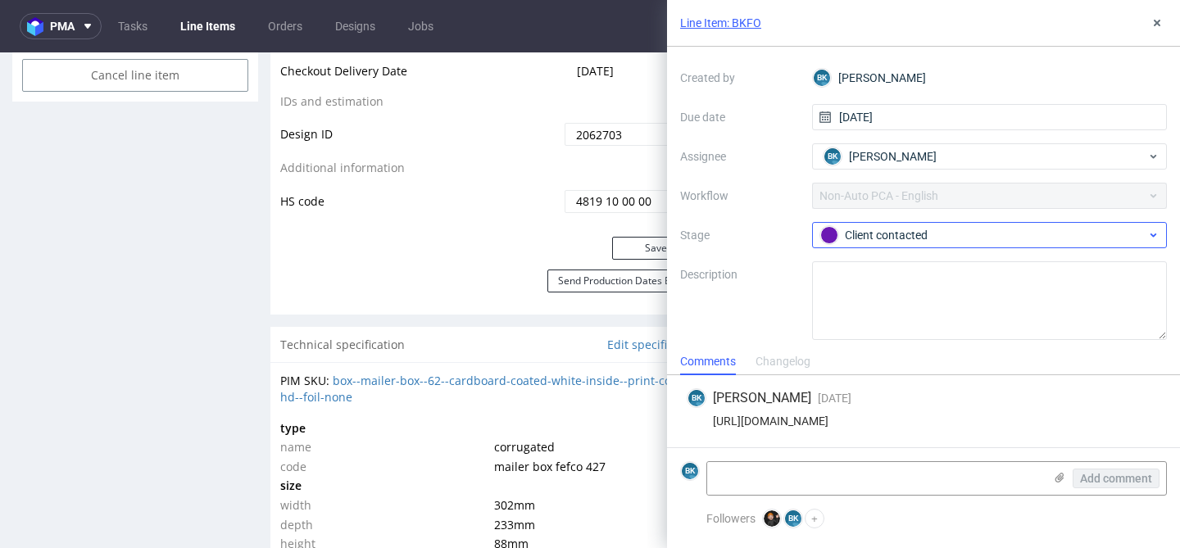
scroll to position [86, 0]
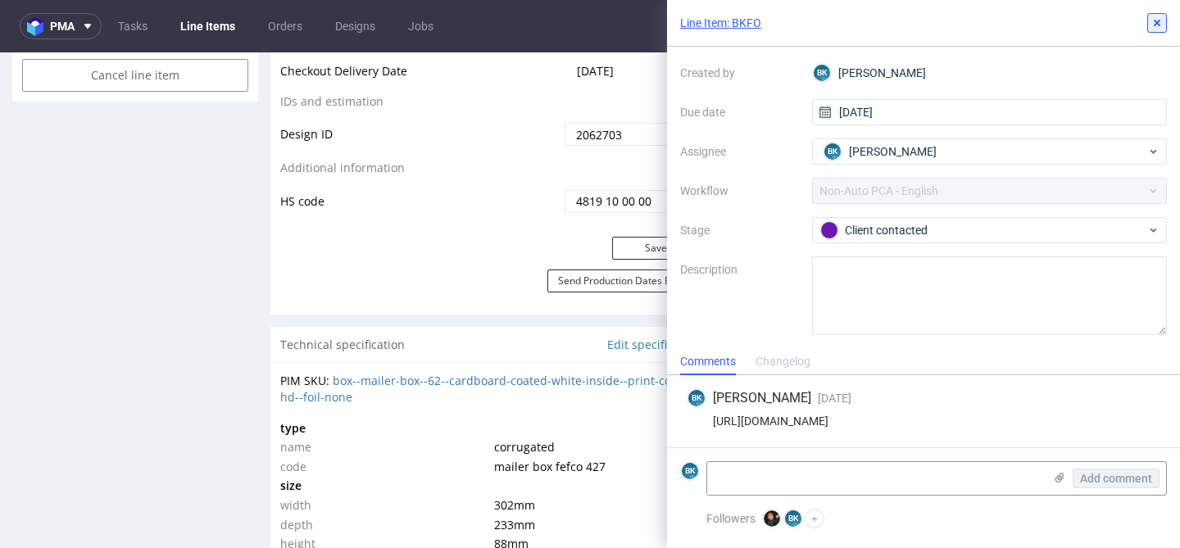
click at [1156, 26] on icon at bounding box center [1157, 22] width 13 height 13
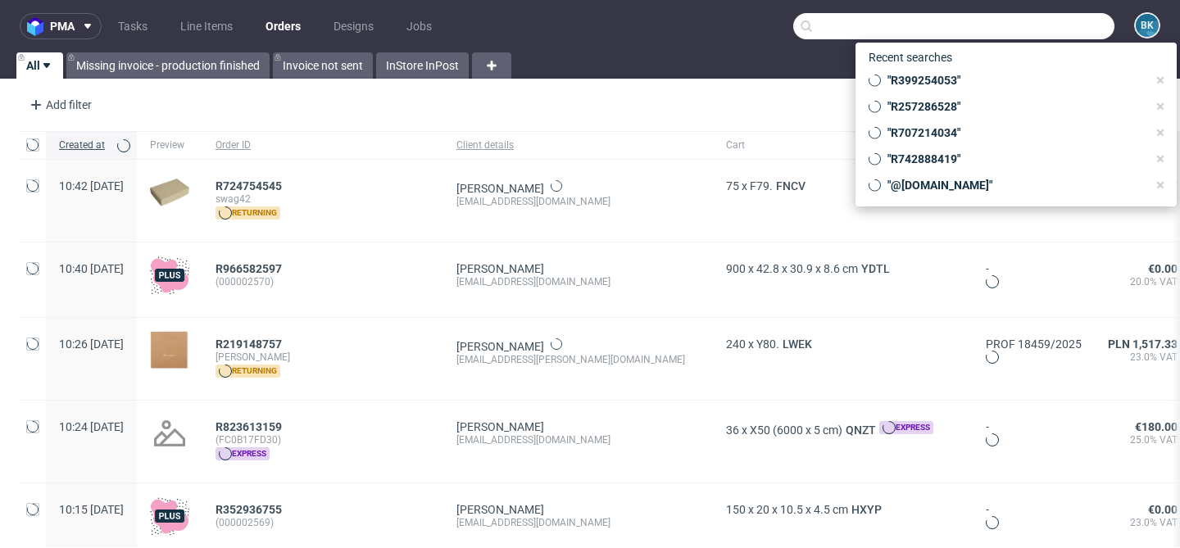
click at [1036, 26] on input "text" at bounding box center [954, 26] width 321 height 26
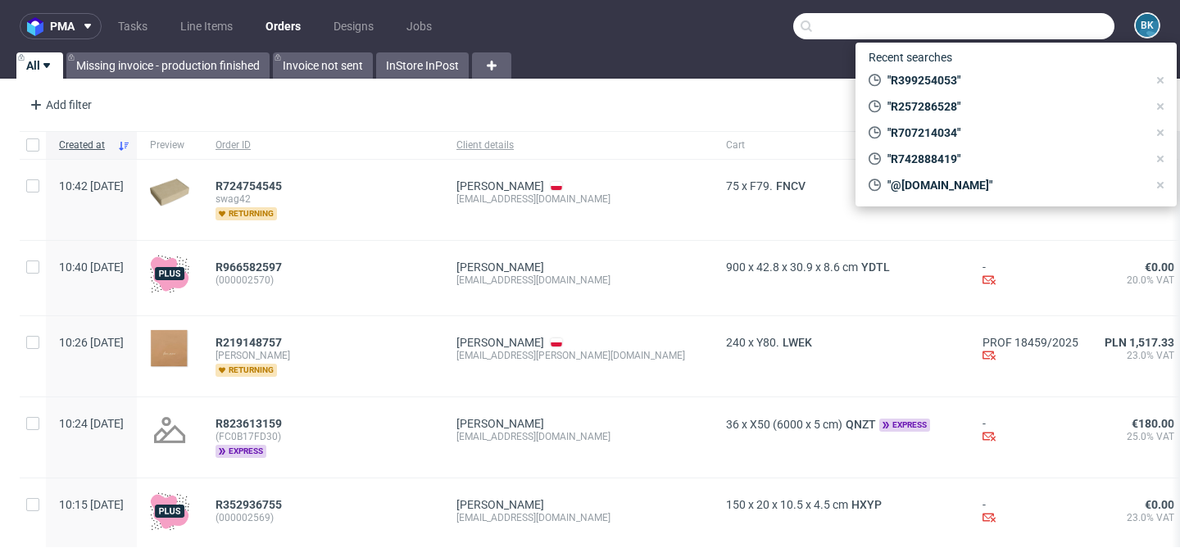
paste input "R308297902"
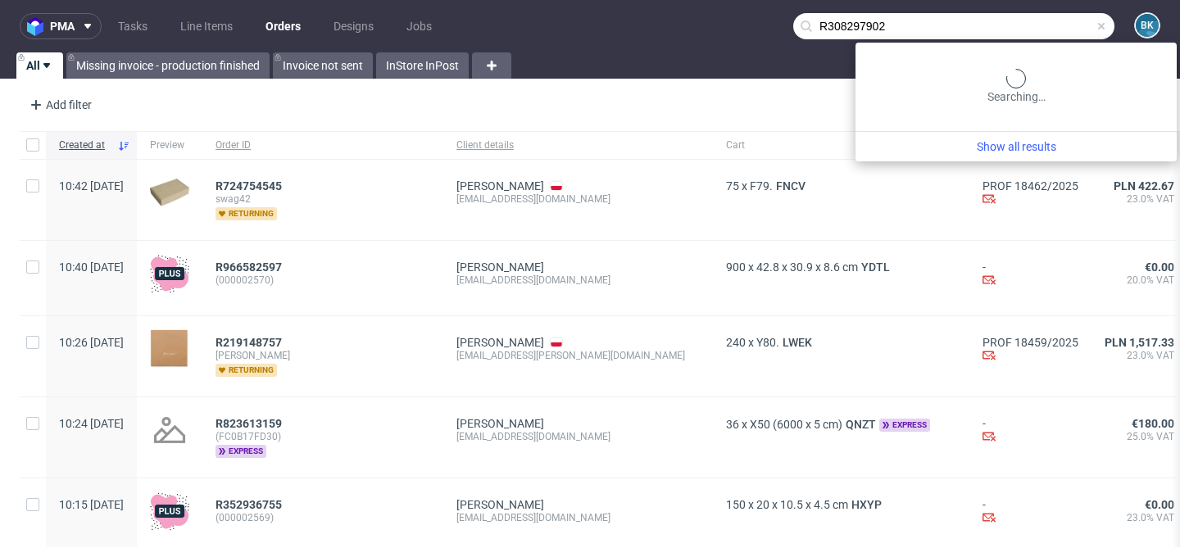
type input "R308297902"
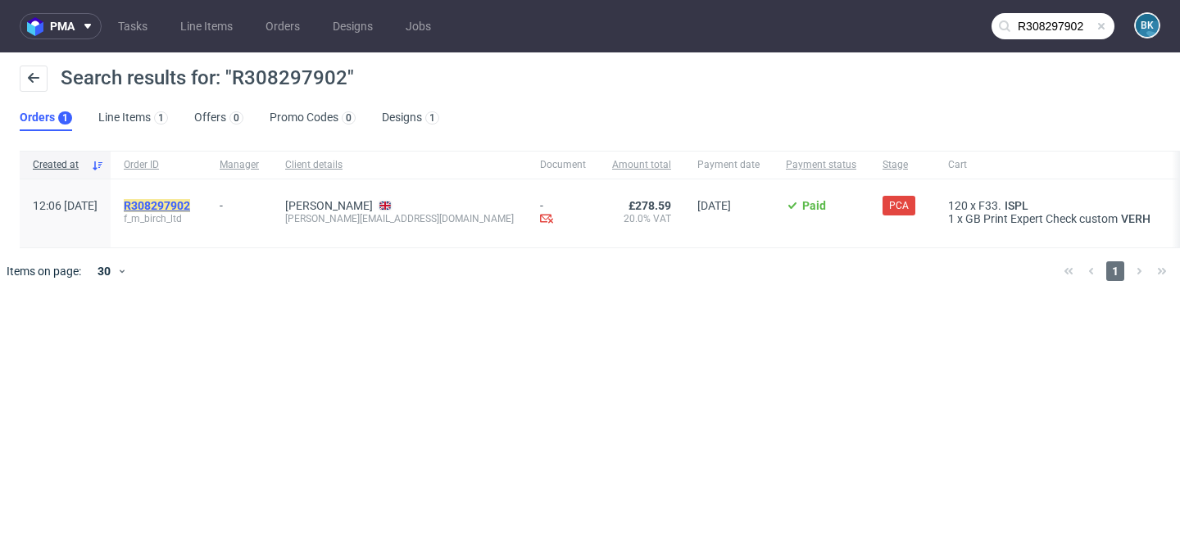
click at [190, 209] on mark "R308297902" at bounding box center [157, 205] width 66 height 13
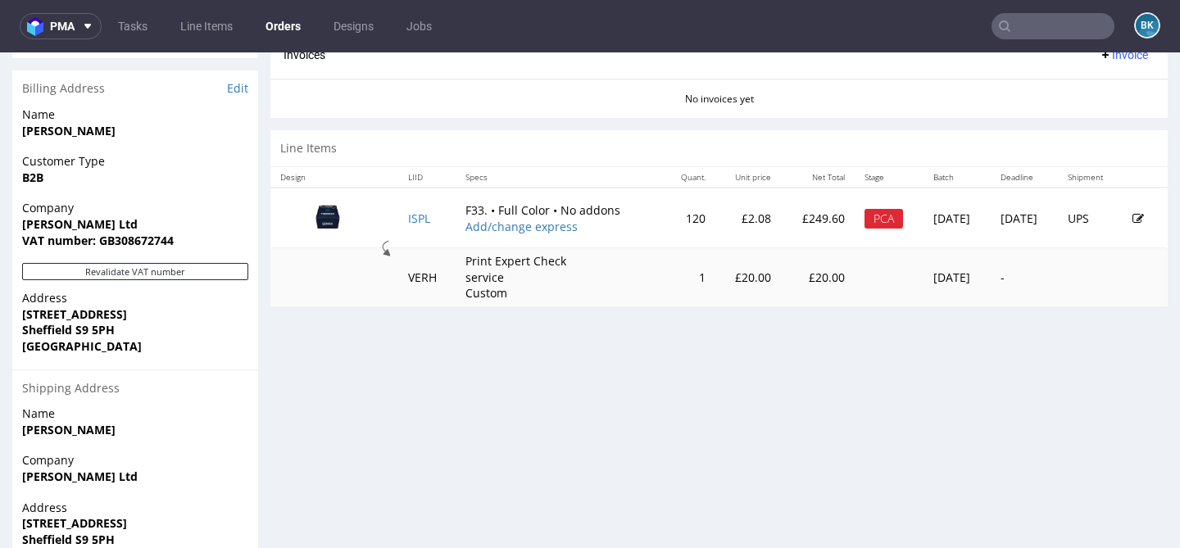
scroll to position [723, 0]
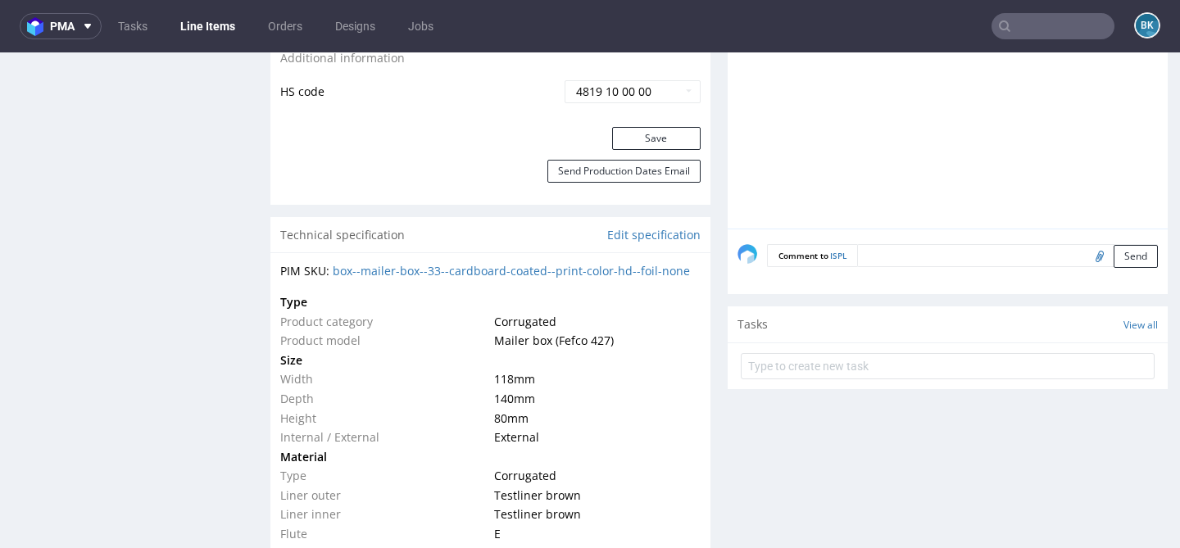
scroll to position [1097, 0]
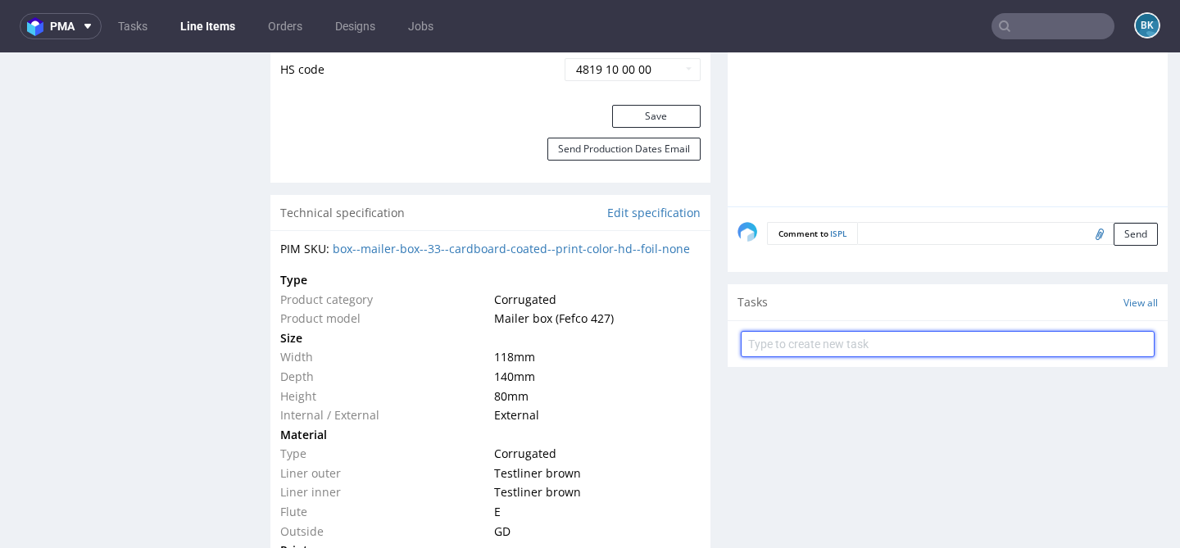
click at [859, 345] on input "text" at bounding box center [948, 344] width 414 height 26
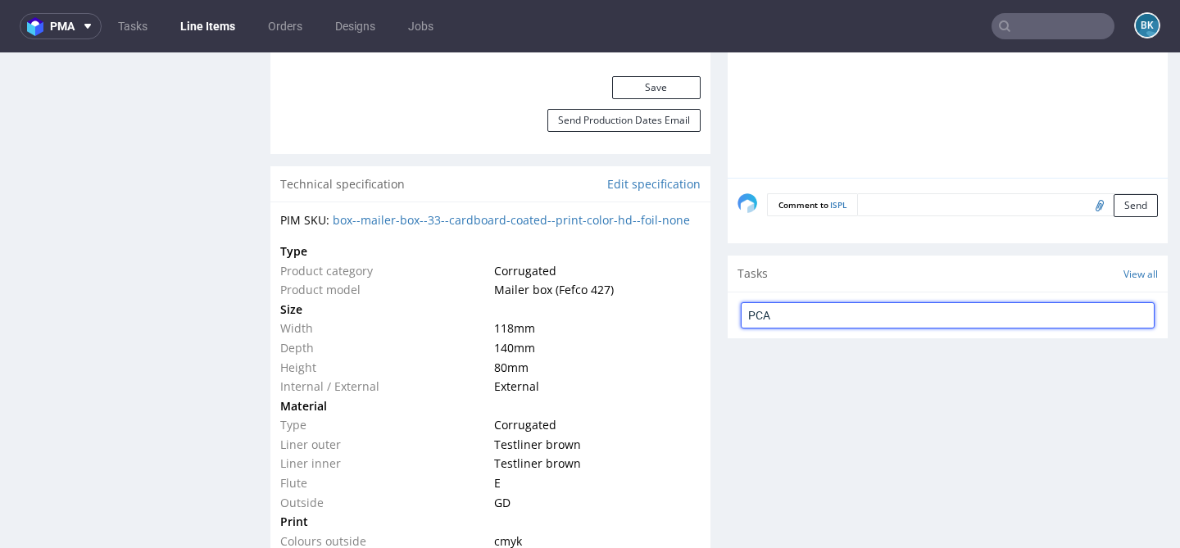
scroll to position [1132, 0]
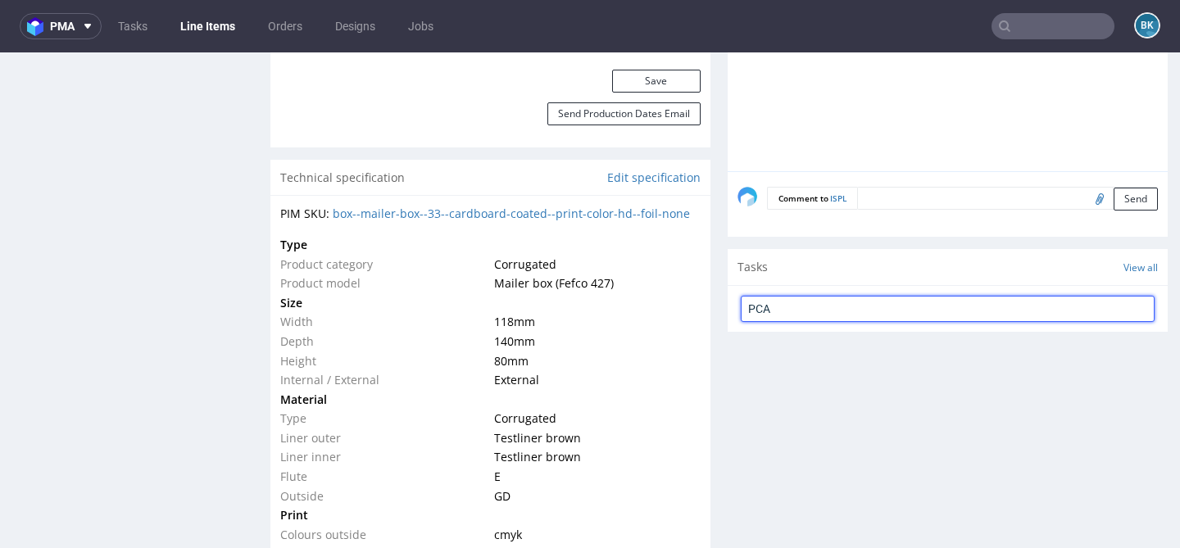
type input "PCA"
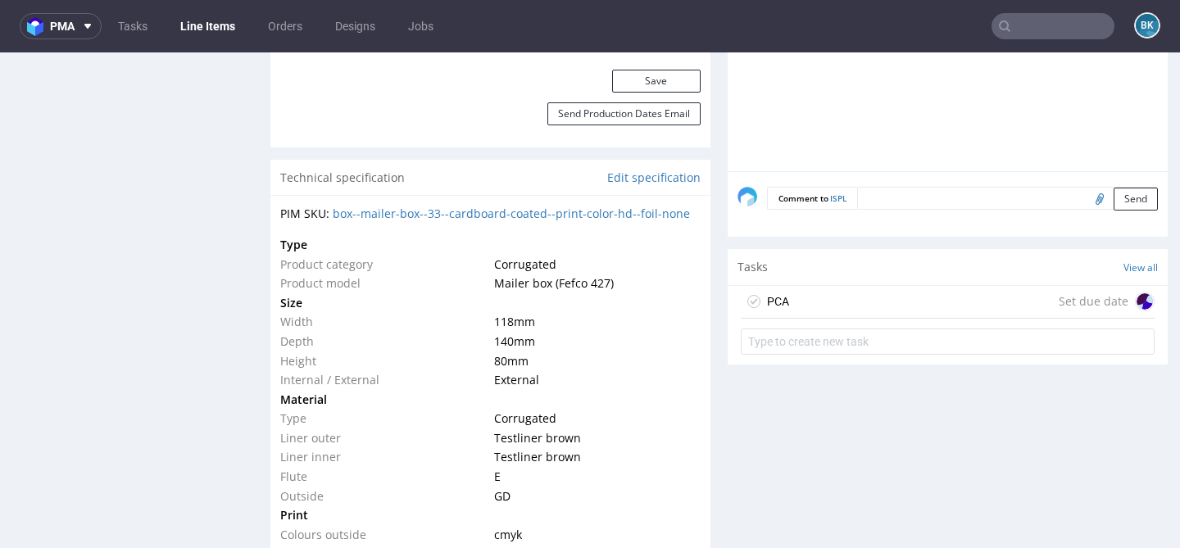
click at [808, 302] on div "PCA Set due date" at bounding box center [948, 302] width 414 height 33
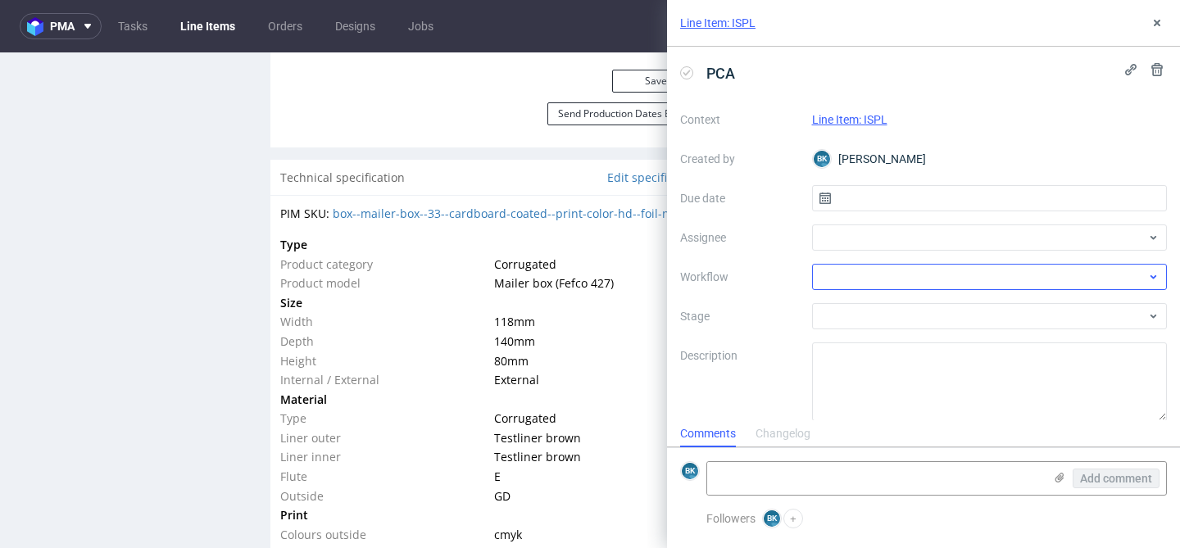
scroll to position [14, 0]
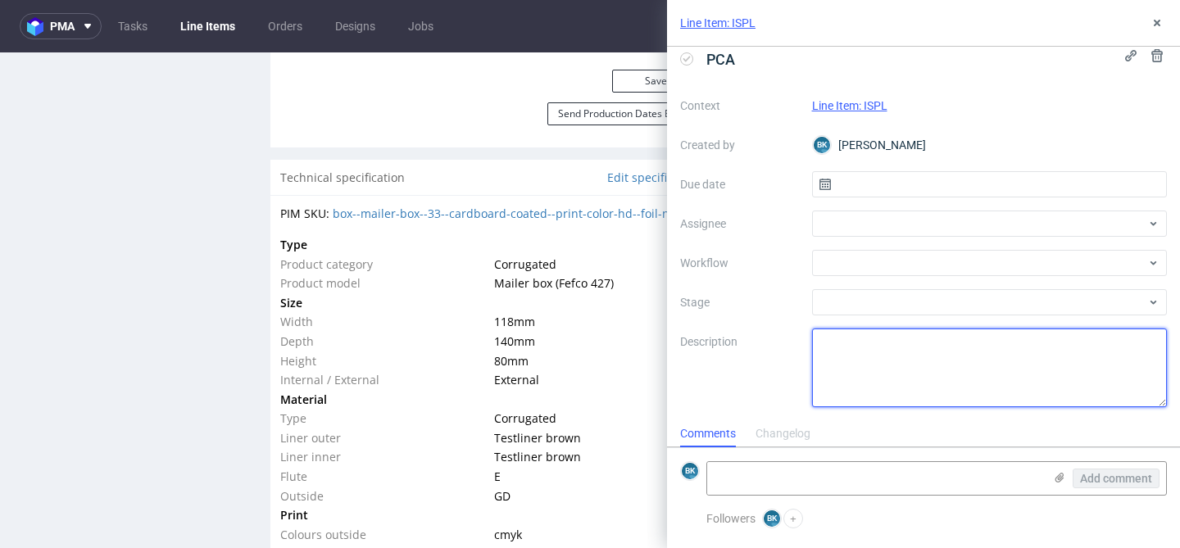
click at [866, 344] on textarea at bounding box center [990, 368] width 356 height 79
type textarea """"
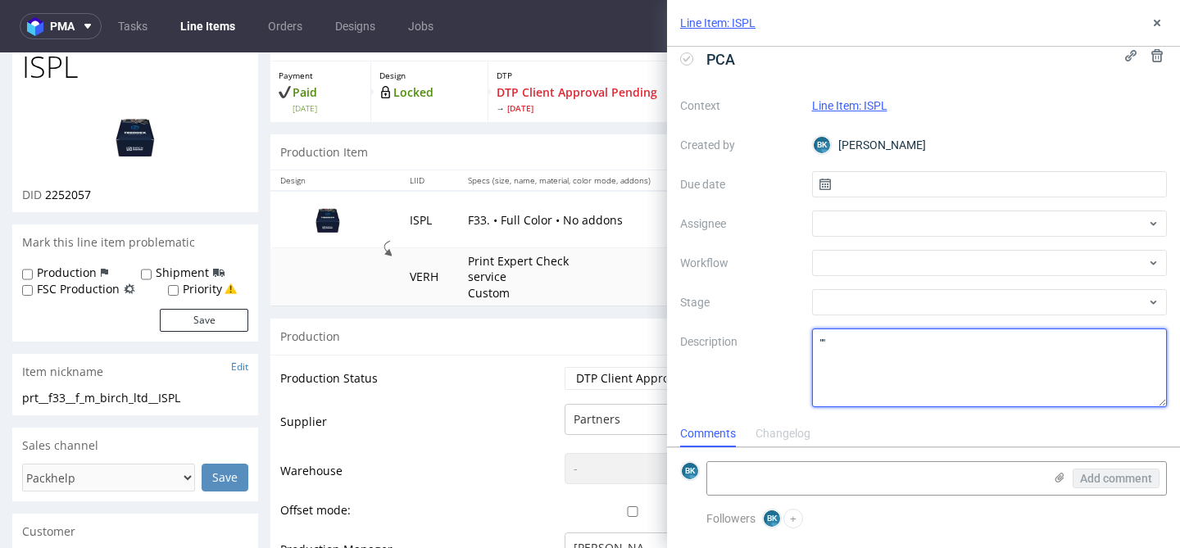
scroll to position [103, 0]
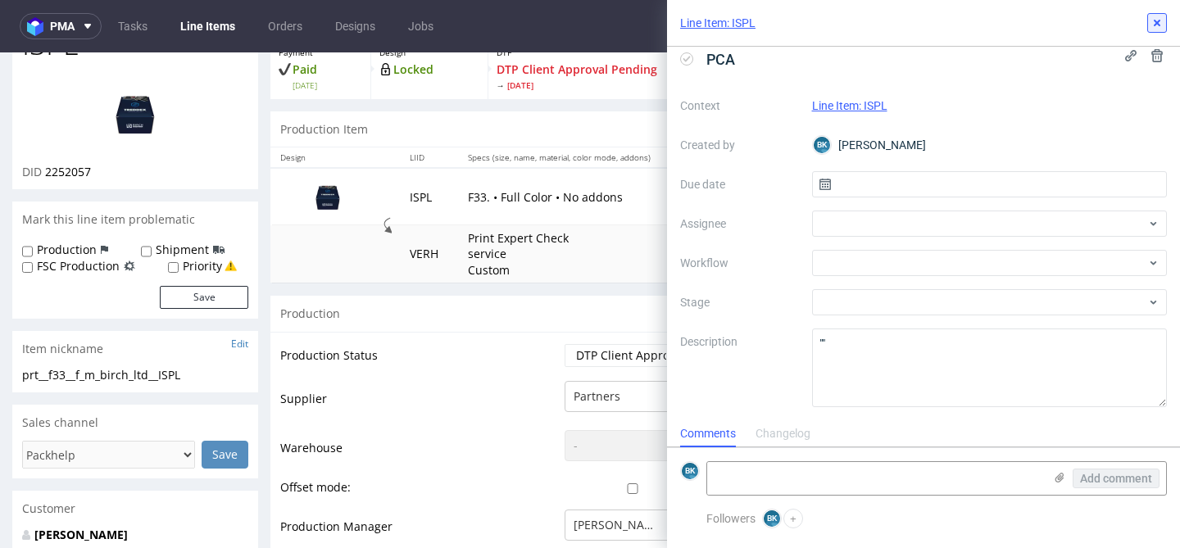
click at [1155, 23] on icon at bounding box center [1157, 22] width 13 height 13
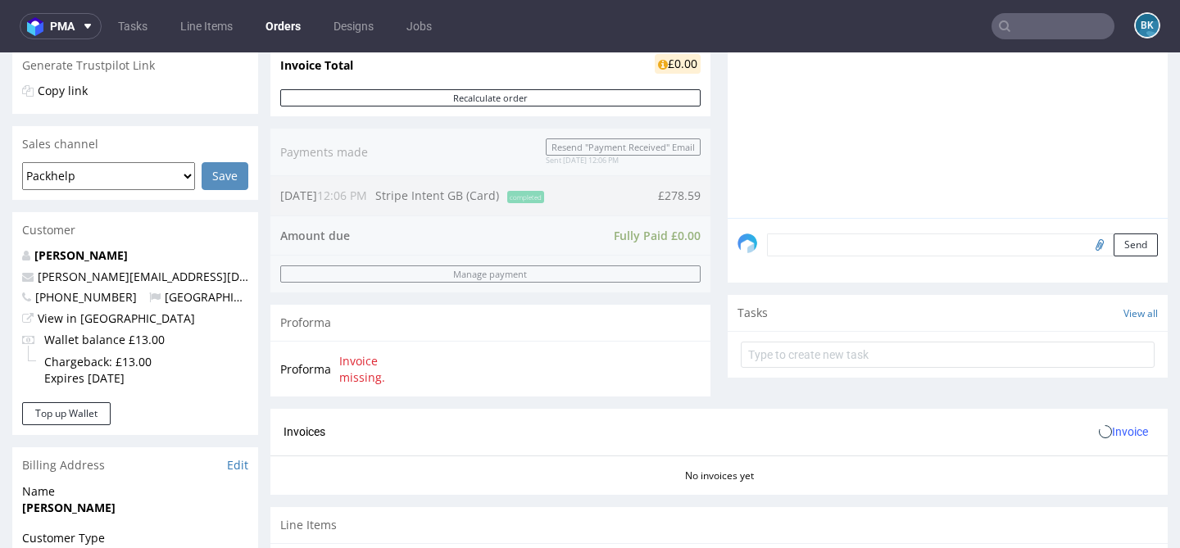
scroll to position [803, 0]
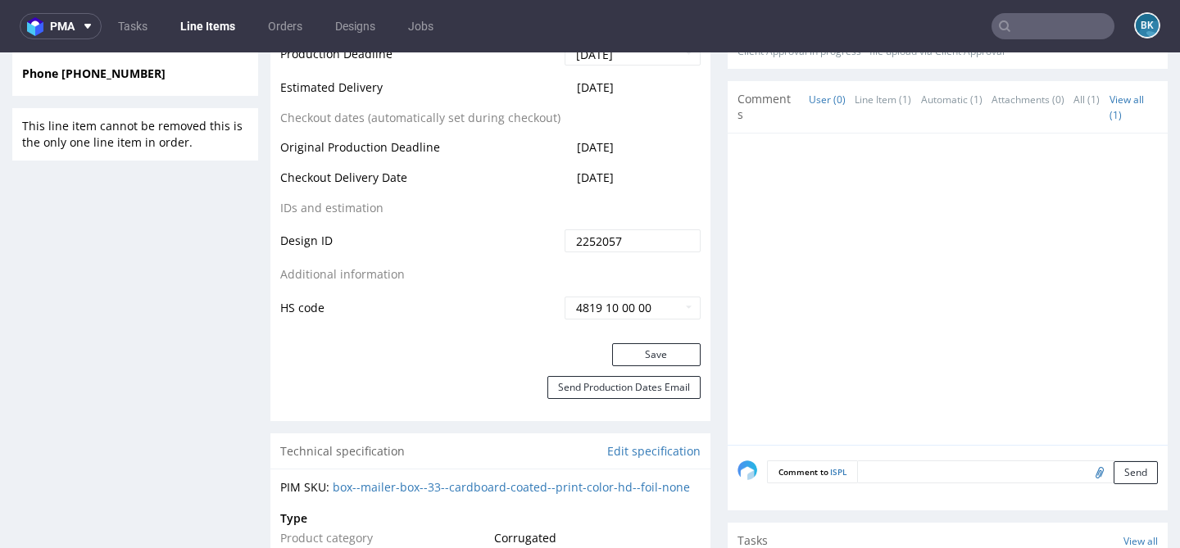
scroll to position [1076, 0]
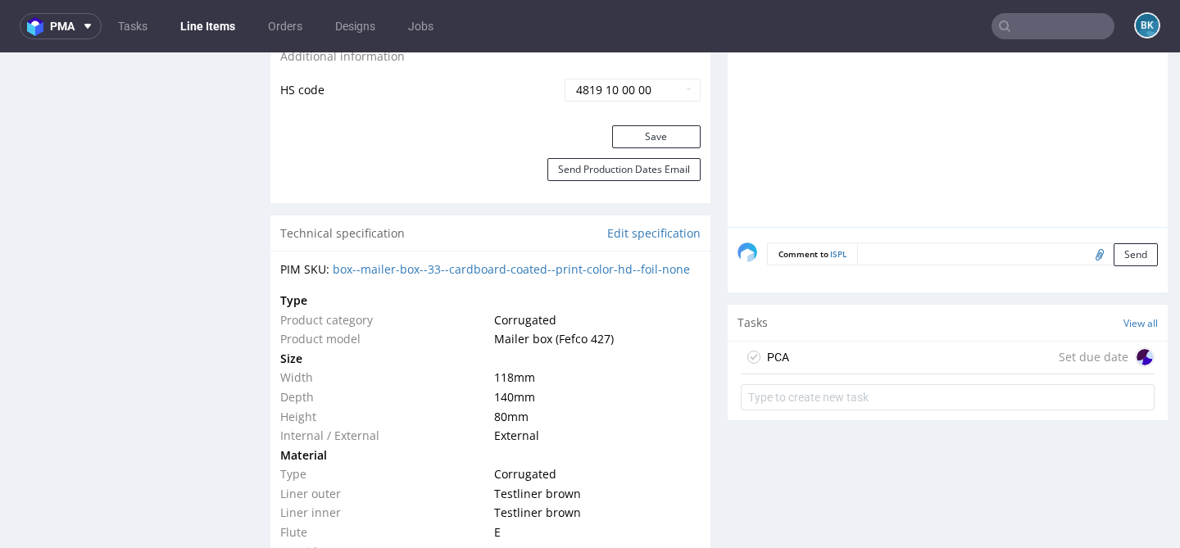
click at [866, 350] on div "PCA Set due date" at bounding box center [948, 358] width 414 height 33
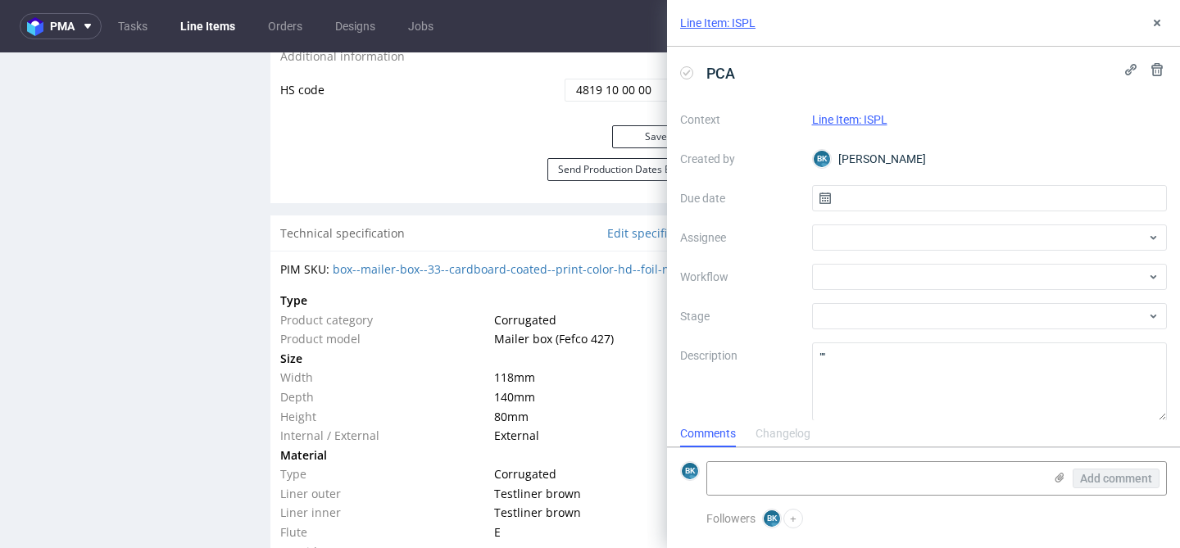
scroll to position [13, 0]
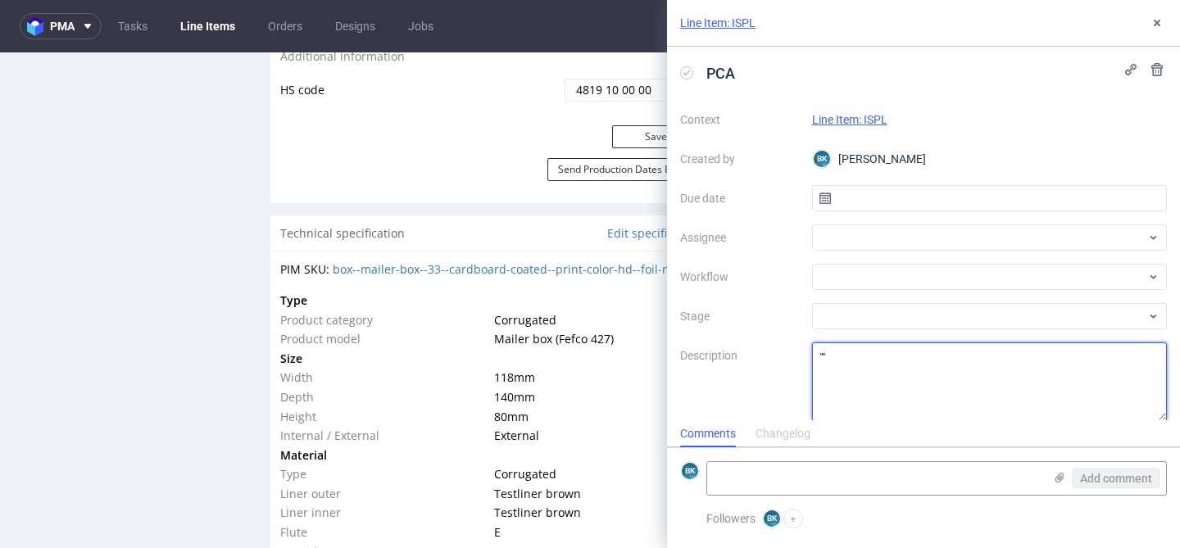
click at [823, 358] on textarea """" at bounding box center [990, 382] width 356 height 79
paste textarea "Can we please make a change to our artwork on order R308297902? We created the …"
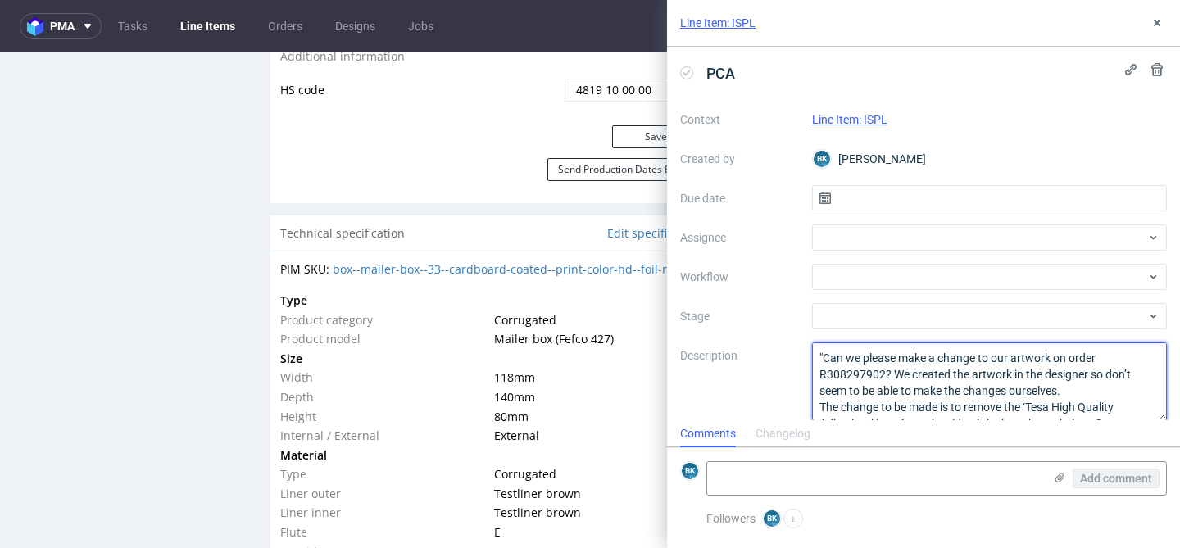
scroll to position [43, 0]
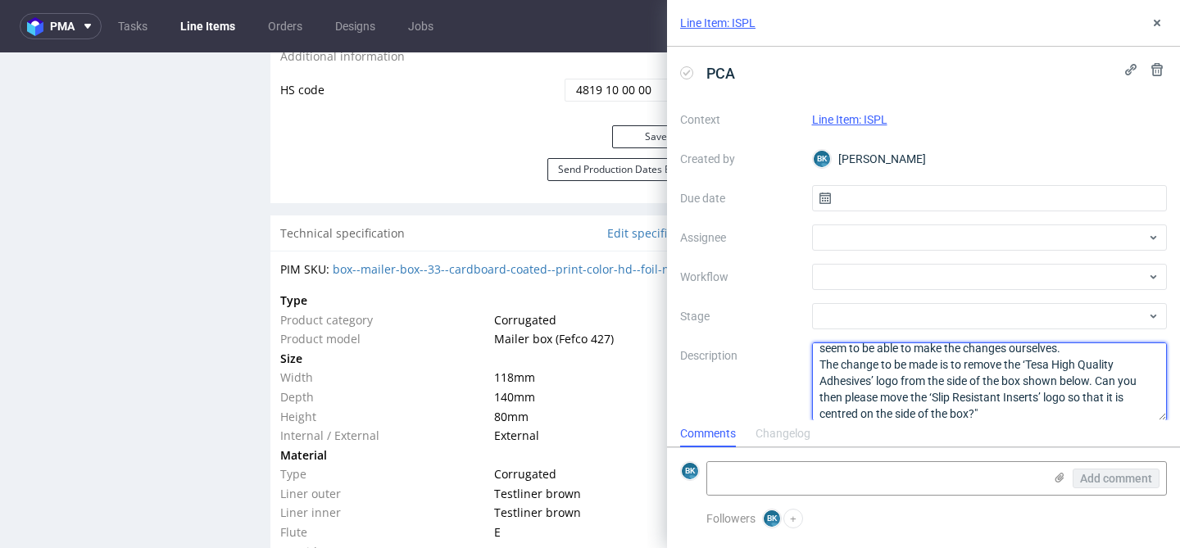
type textarea ""Can we please make a change to our artwork on order R308297902? We created the…"
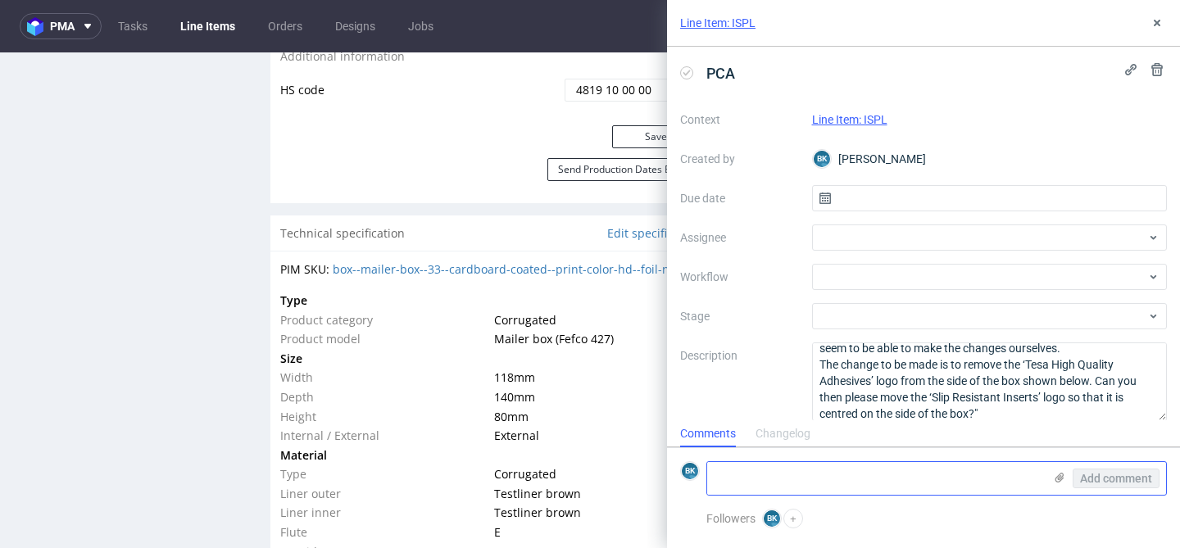
click at [1058, 477] on use at bounding box center [1060, 478] width 9 height 10
click at [0, 0] on input "file" at bounding box center [0, 0] width 0 height 0
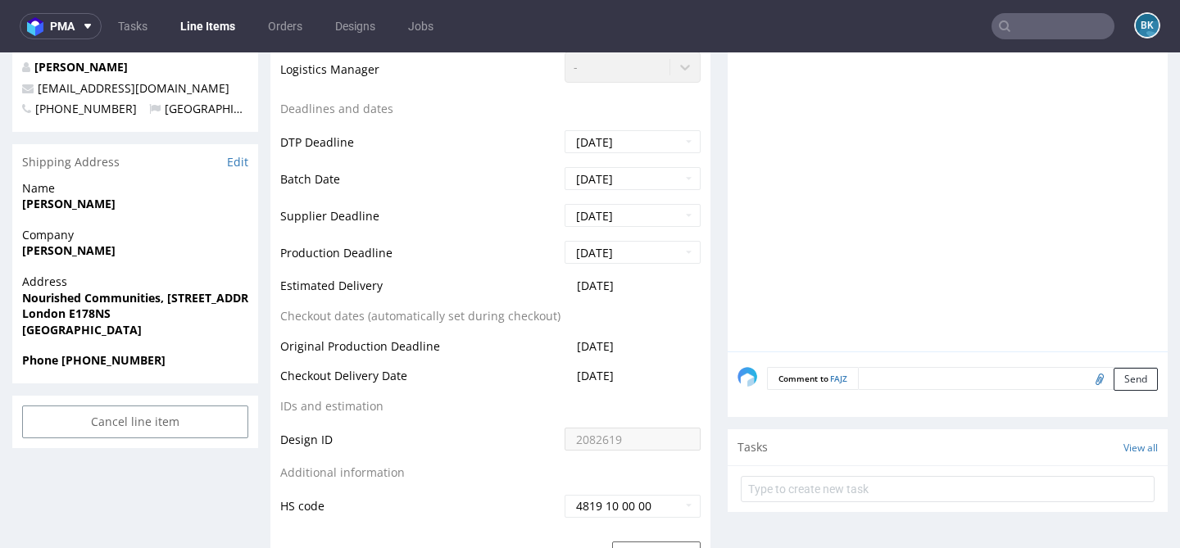
scroll to position [610, 0]
